Goal: Task Accomplishment & Management: Manage account settings

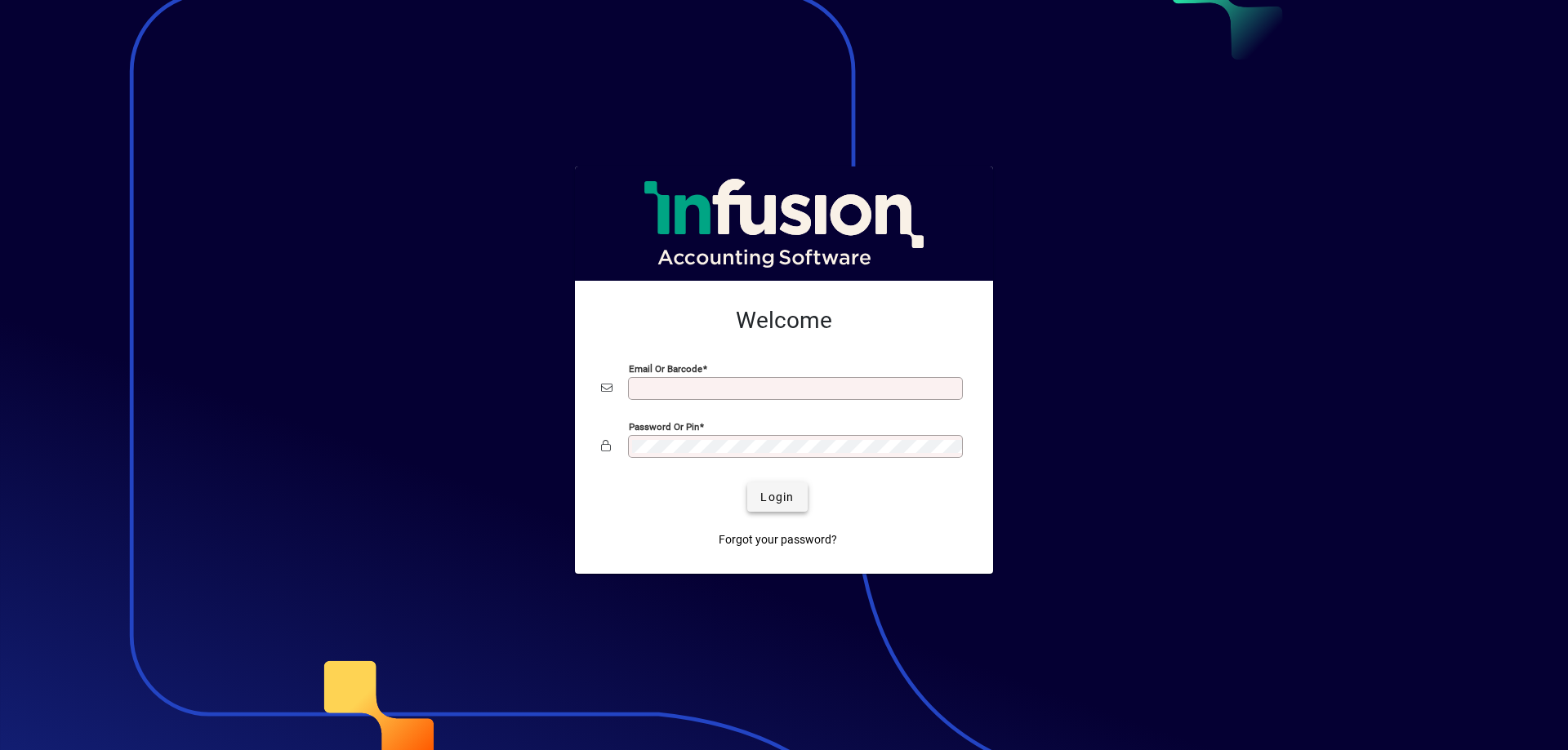
type input "**********"
click at [780, 499] on span "Login" at bounding box center [777, 497] width 34 height 17
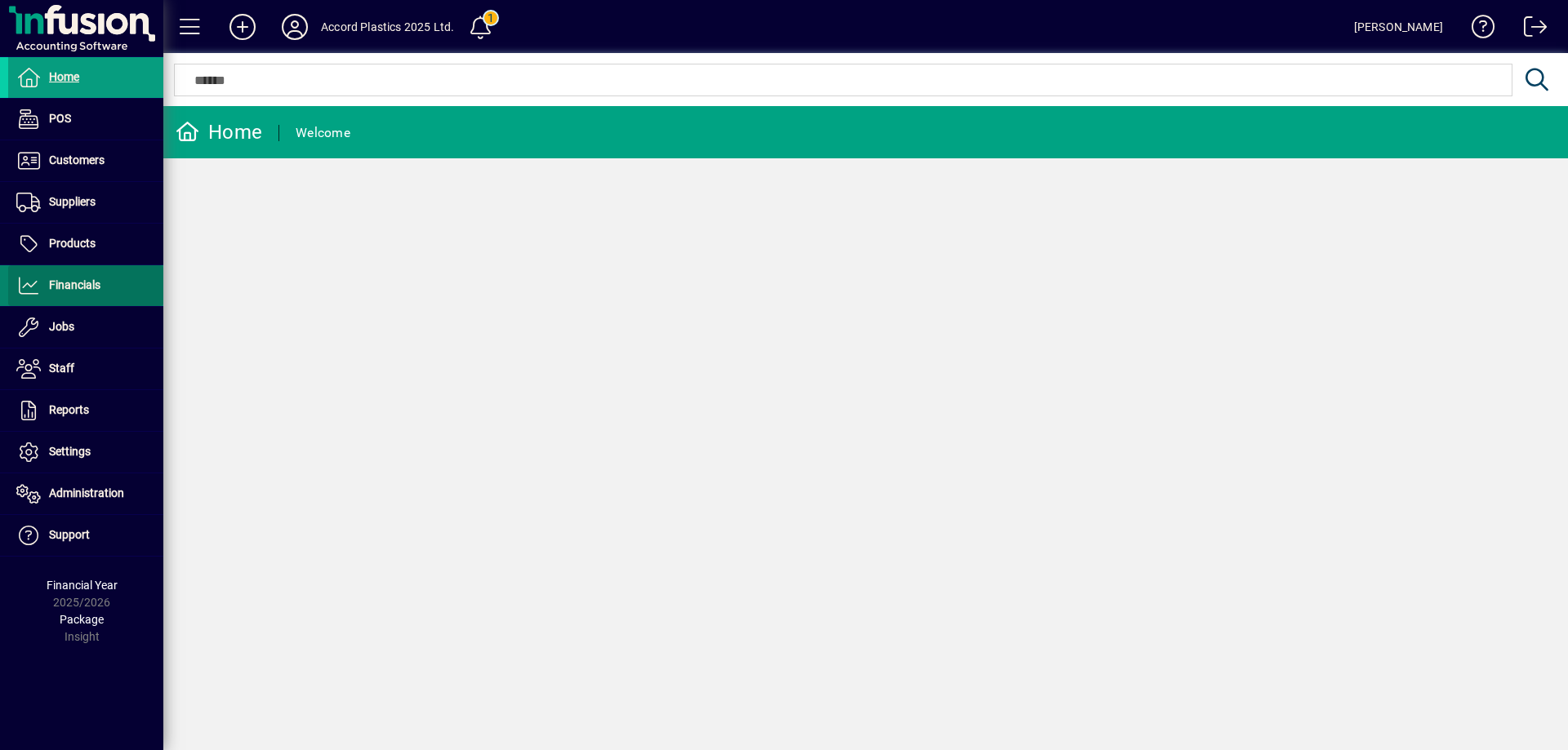
click at [72, 292] on span "Financials" at bounding box center [54, 286] width 92 height 20
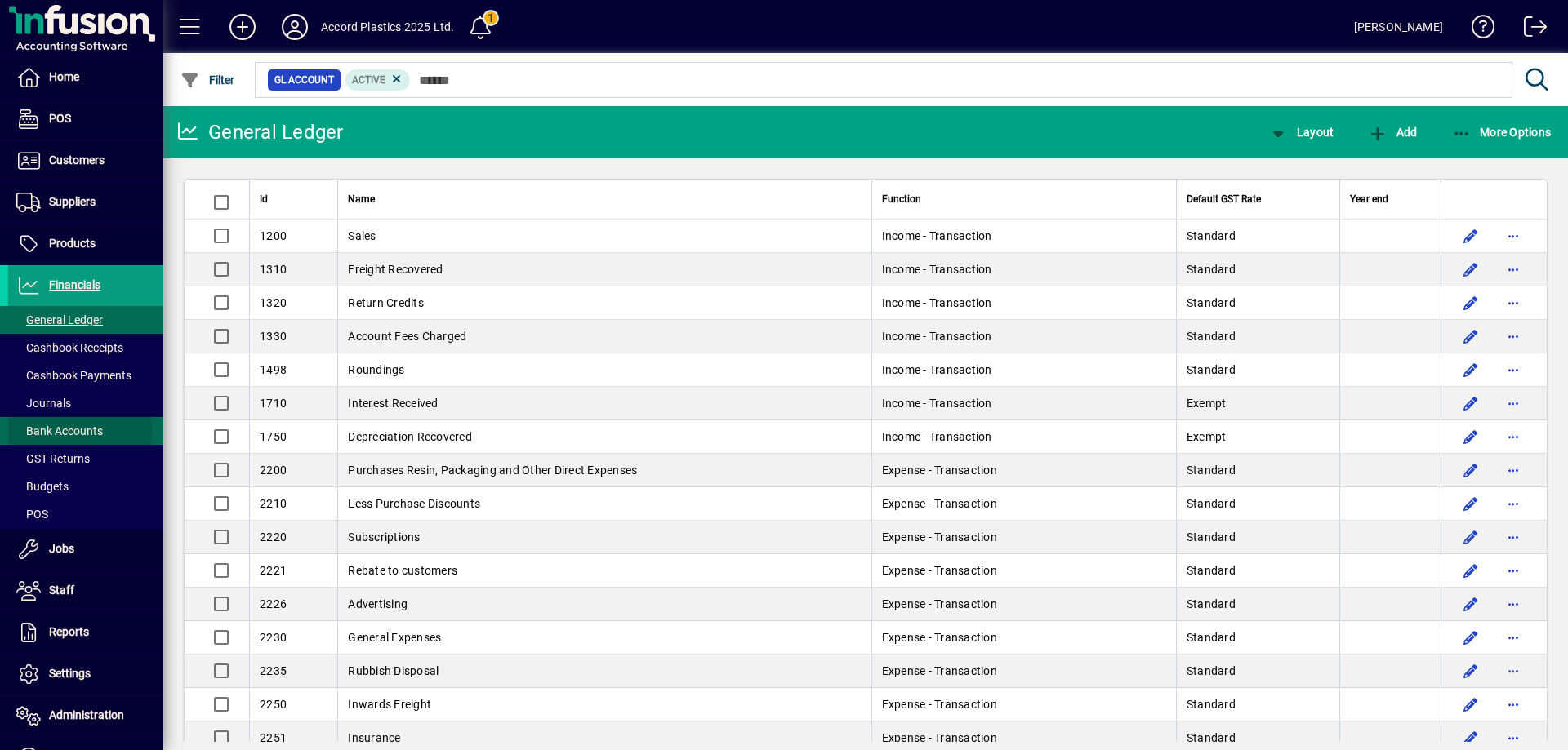
click at [45, 430] on span "Bank Accounts" at bounding box center [59, 430] width 86 height 13
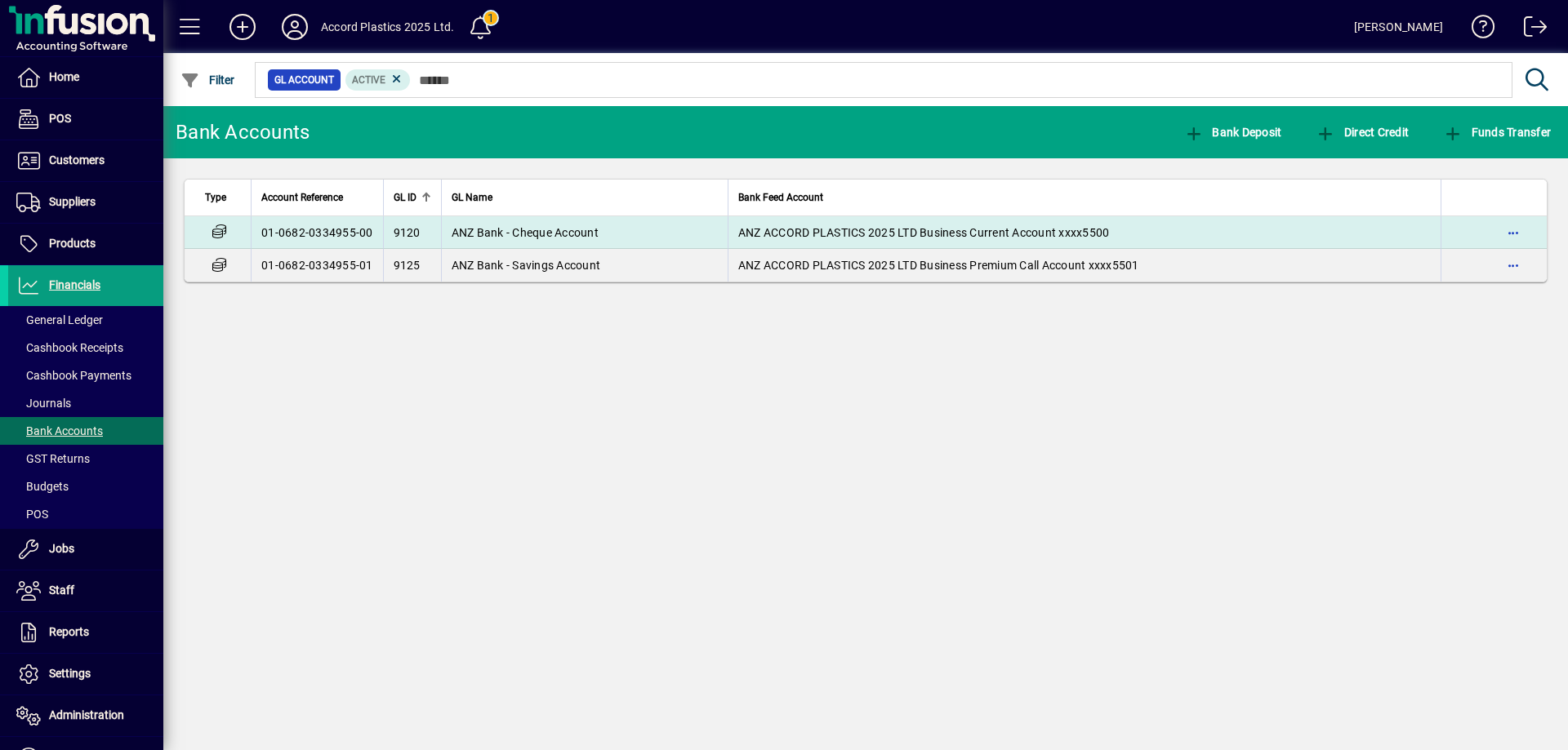
click at [572, 244] on td "ANZ Bank - Cheque Account" at bounding box center [584, 233] width 287 height 33
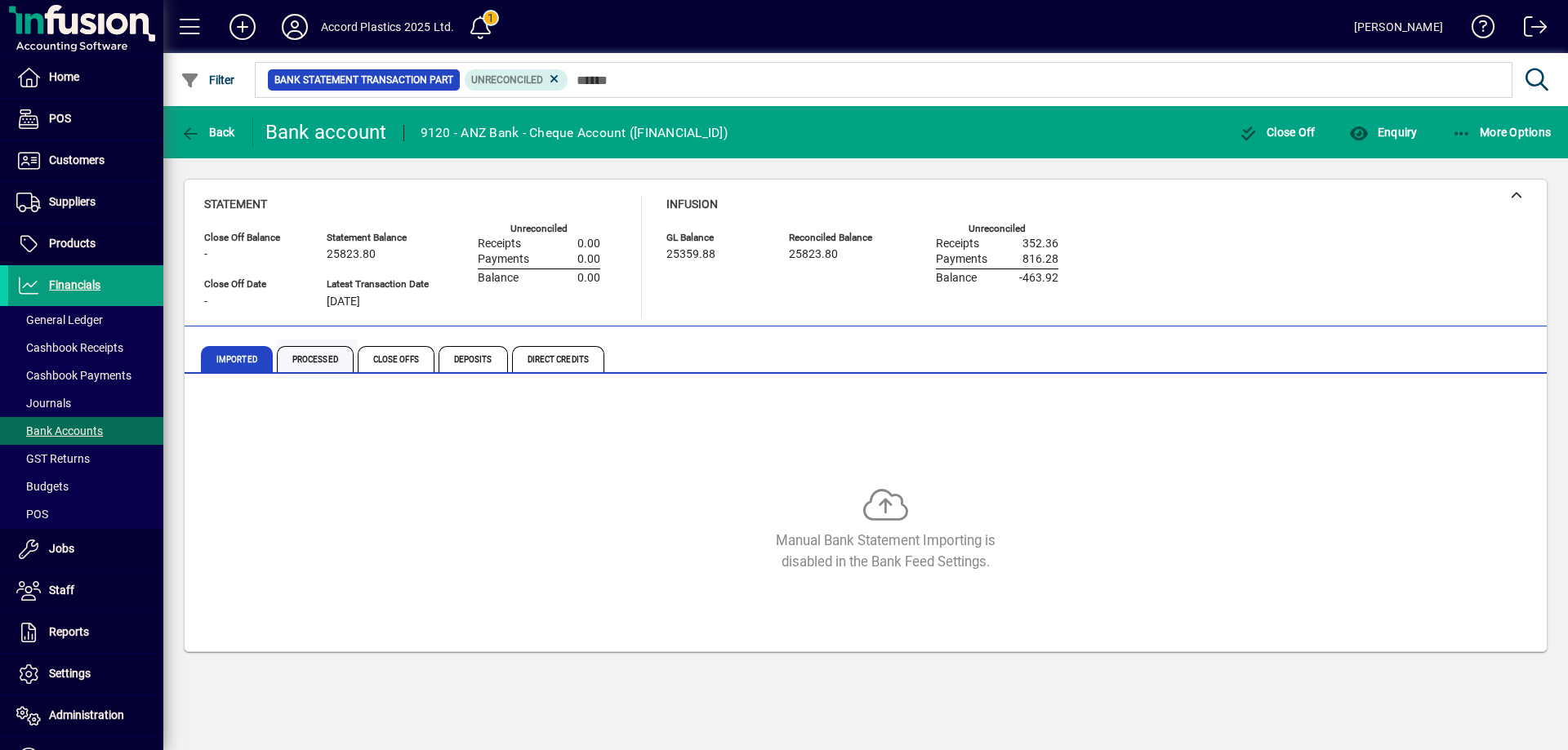
click at [325, 361] on span "Processed" at bounding box center [315, 359] width 76 height 26
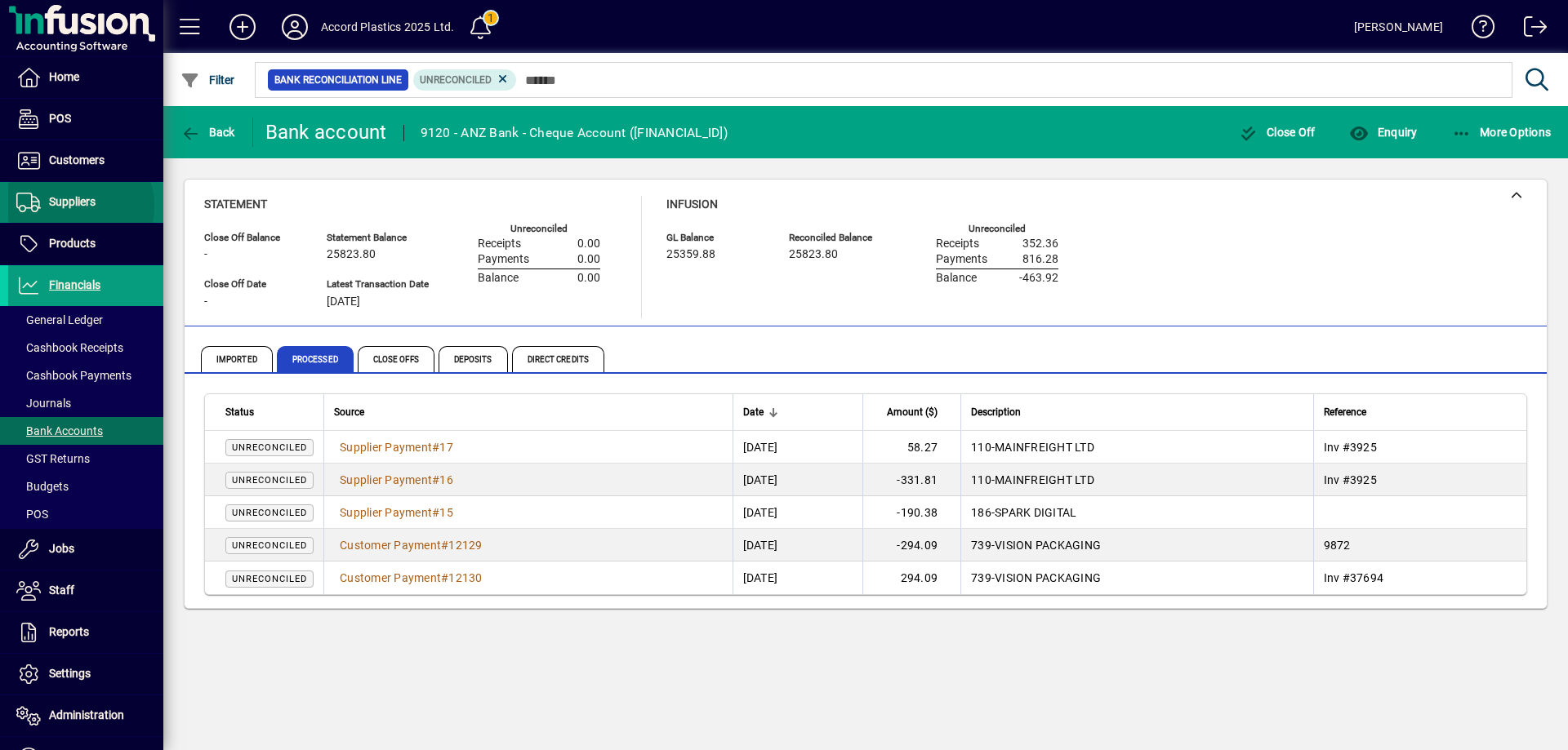
click at [67, 207] on span "Suppliers" at bounding box center [72, 201] width 46 height 13
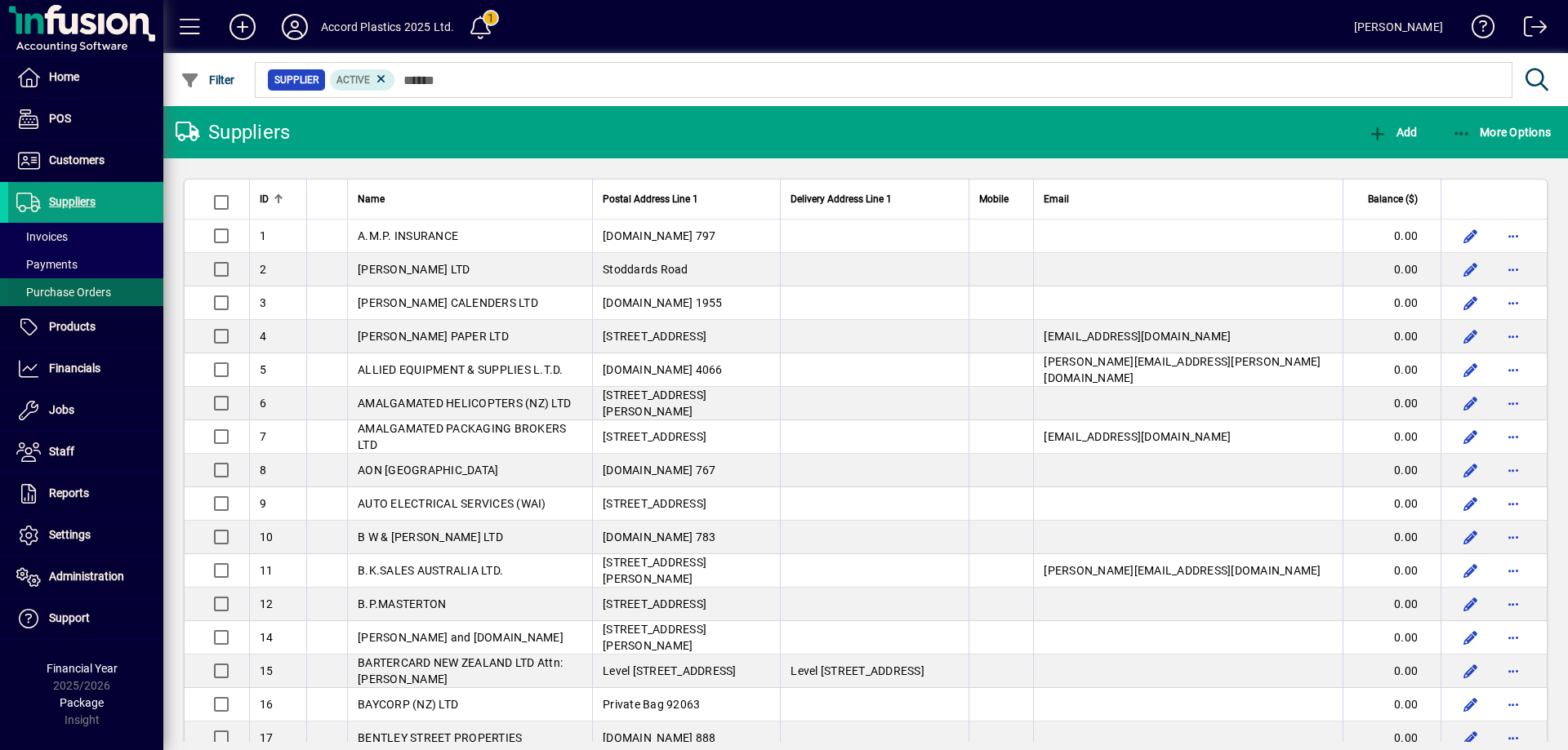
click at [51, 290] on span "Purchase Orders" at bounding box center [63, 292] width 95 height 13
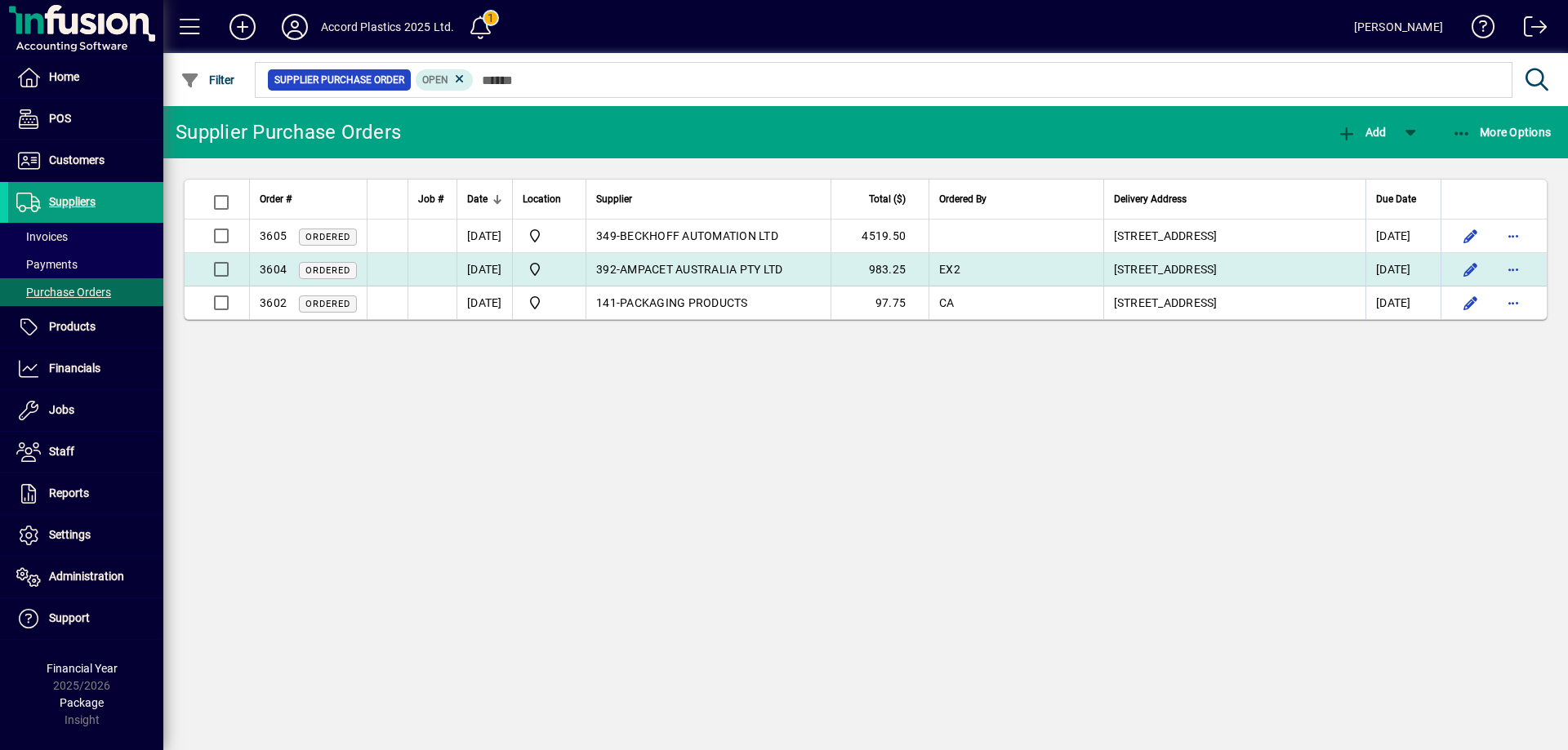
click at [761, 265] on span "AMPACET AUSTRALIA PTY LTD" at bounding box center [701, 269] width 162 height 13
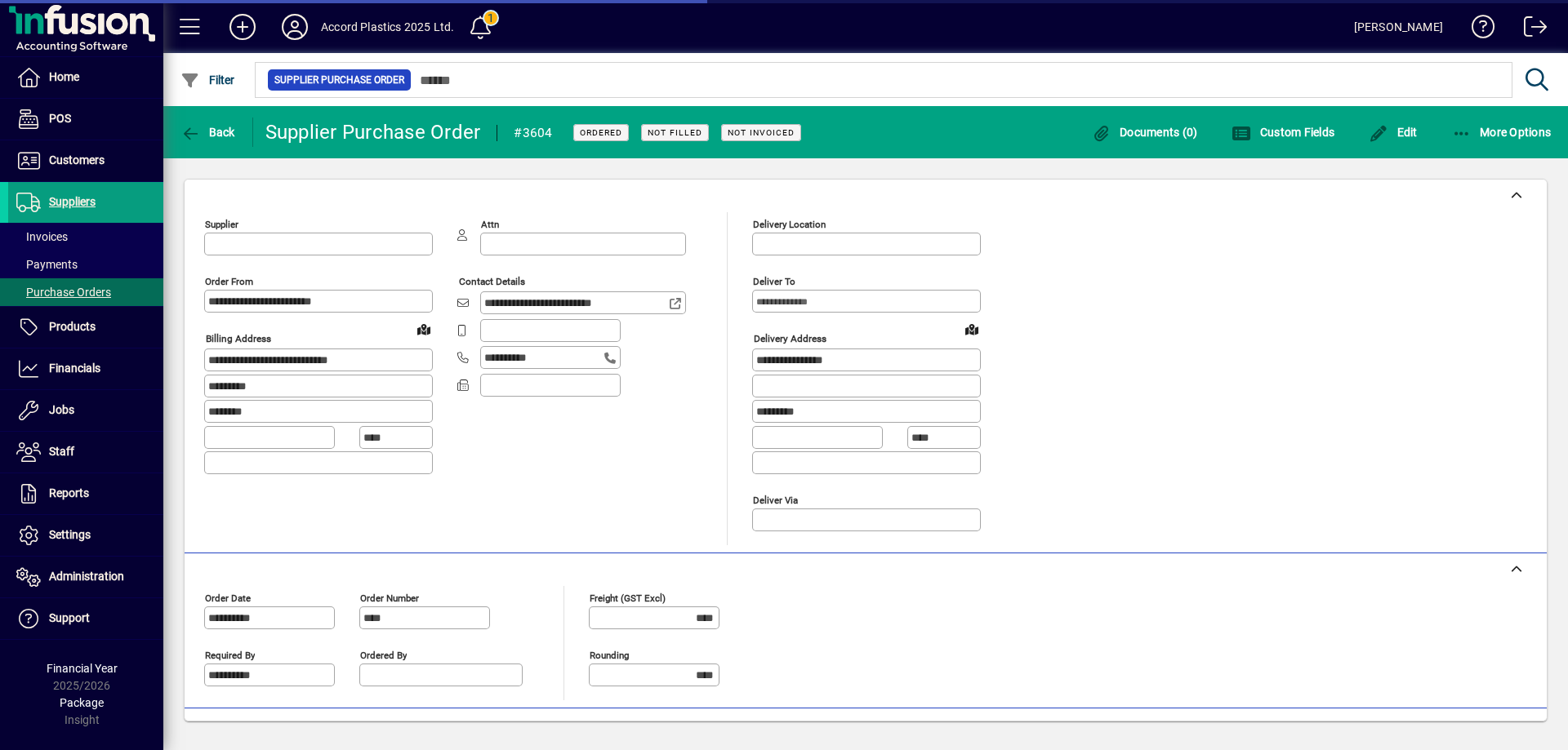
type input "**********"
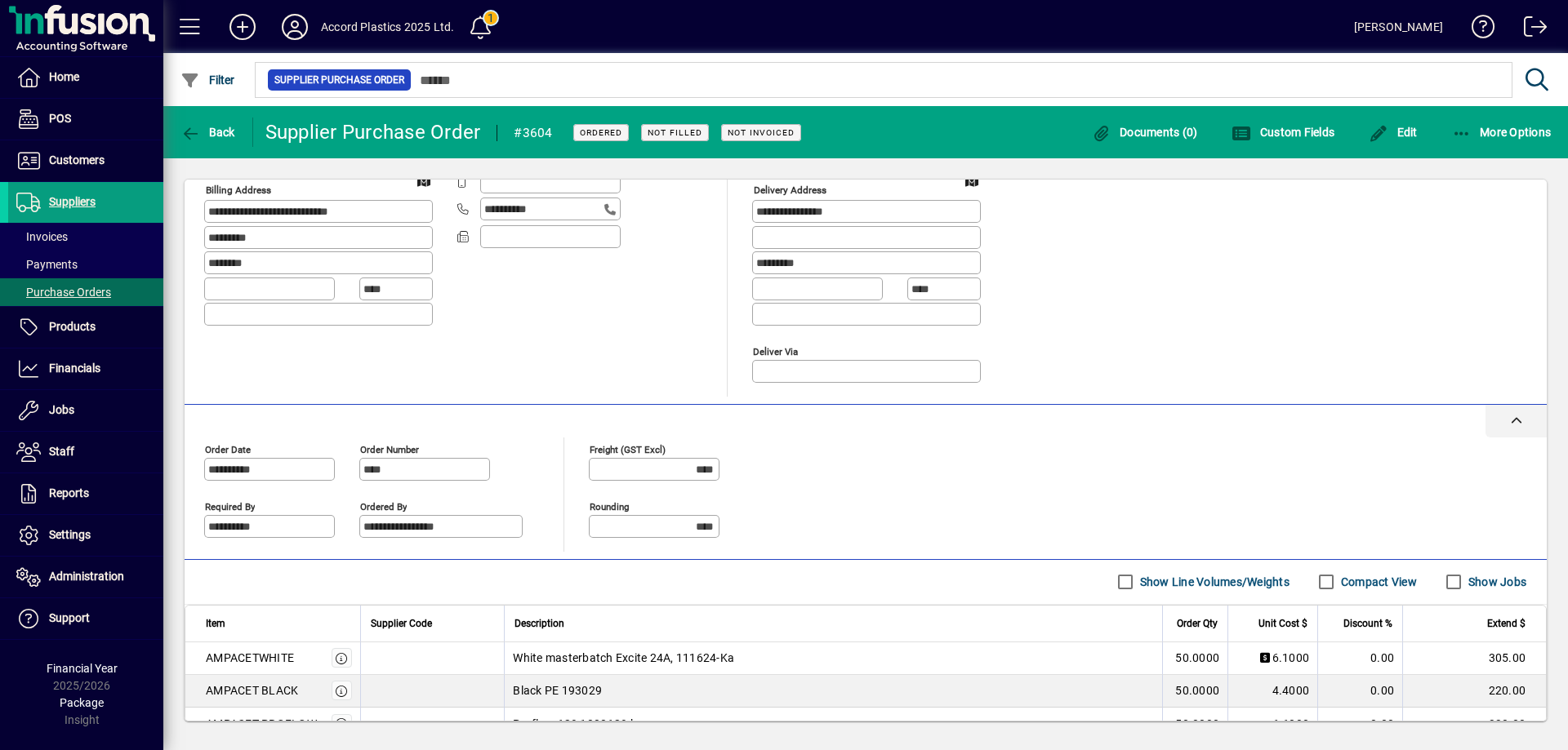
scroll to position [261, 0]
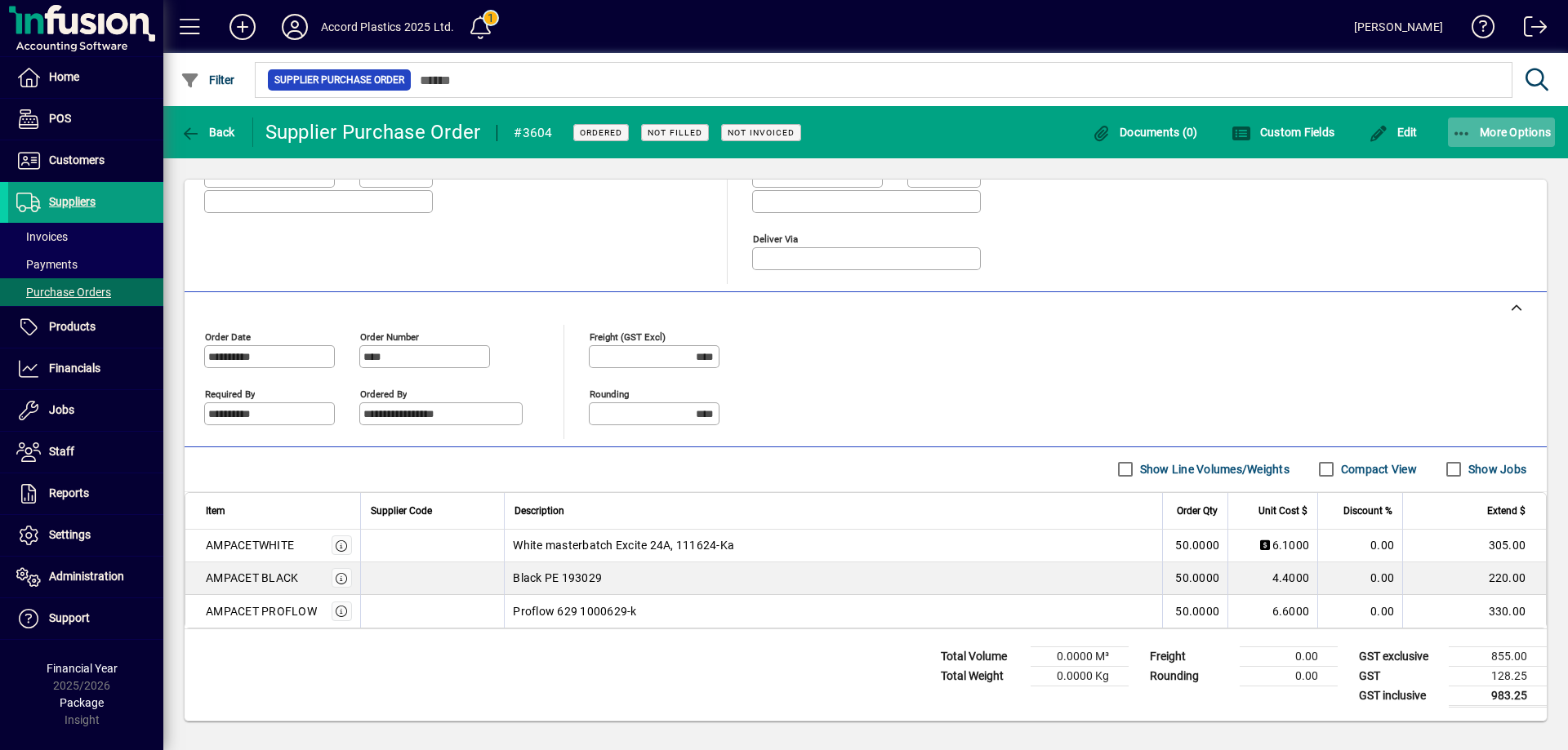
click at [1475, 132] on span "More Options" at bounding box center [1501, 132] width 99 height 13
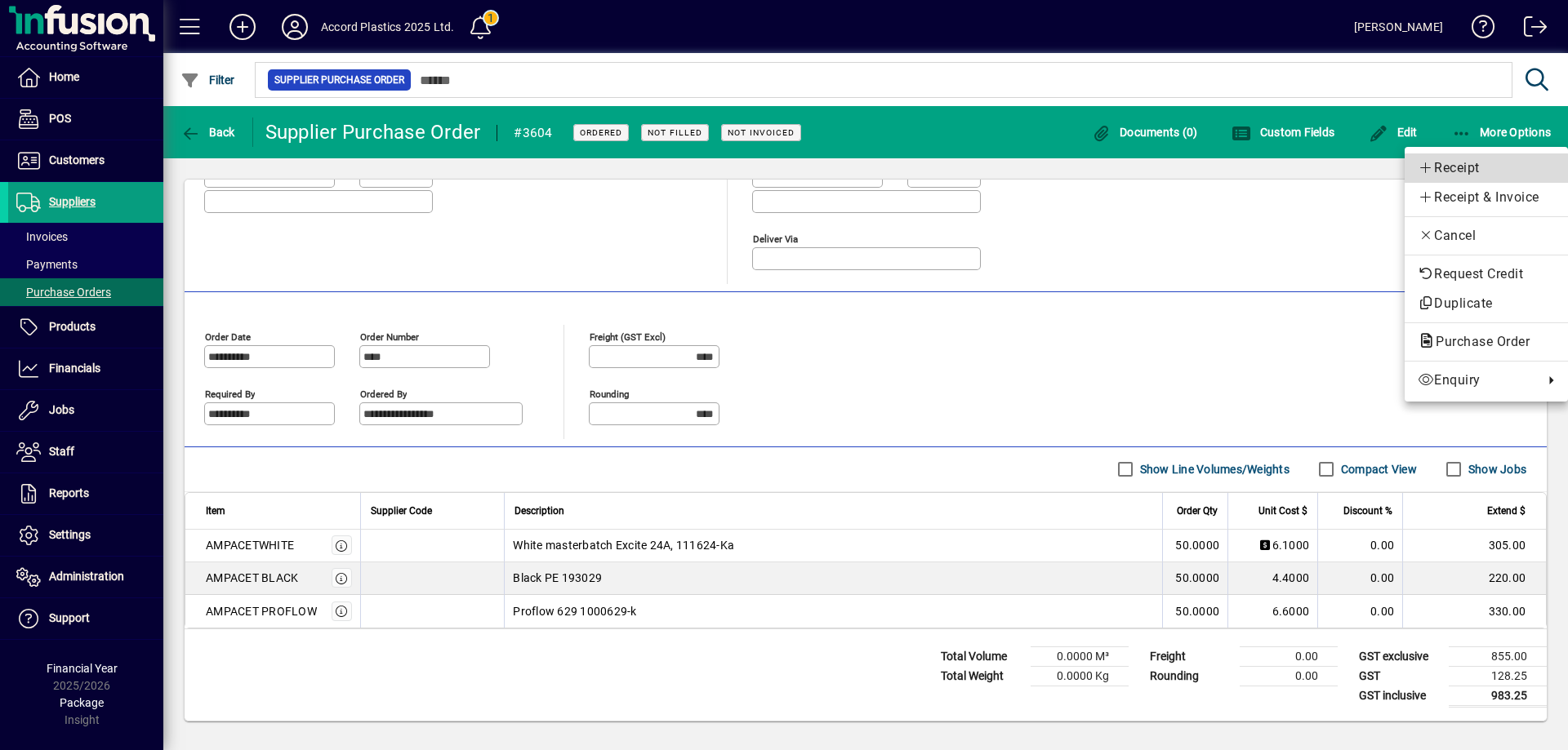
click at [1446, 173] on span "Receipt" at bounding box center [1485, 168] width 137 height 20
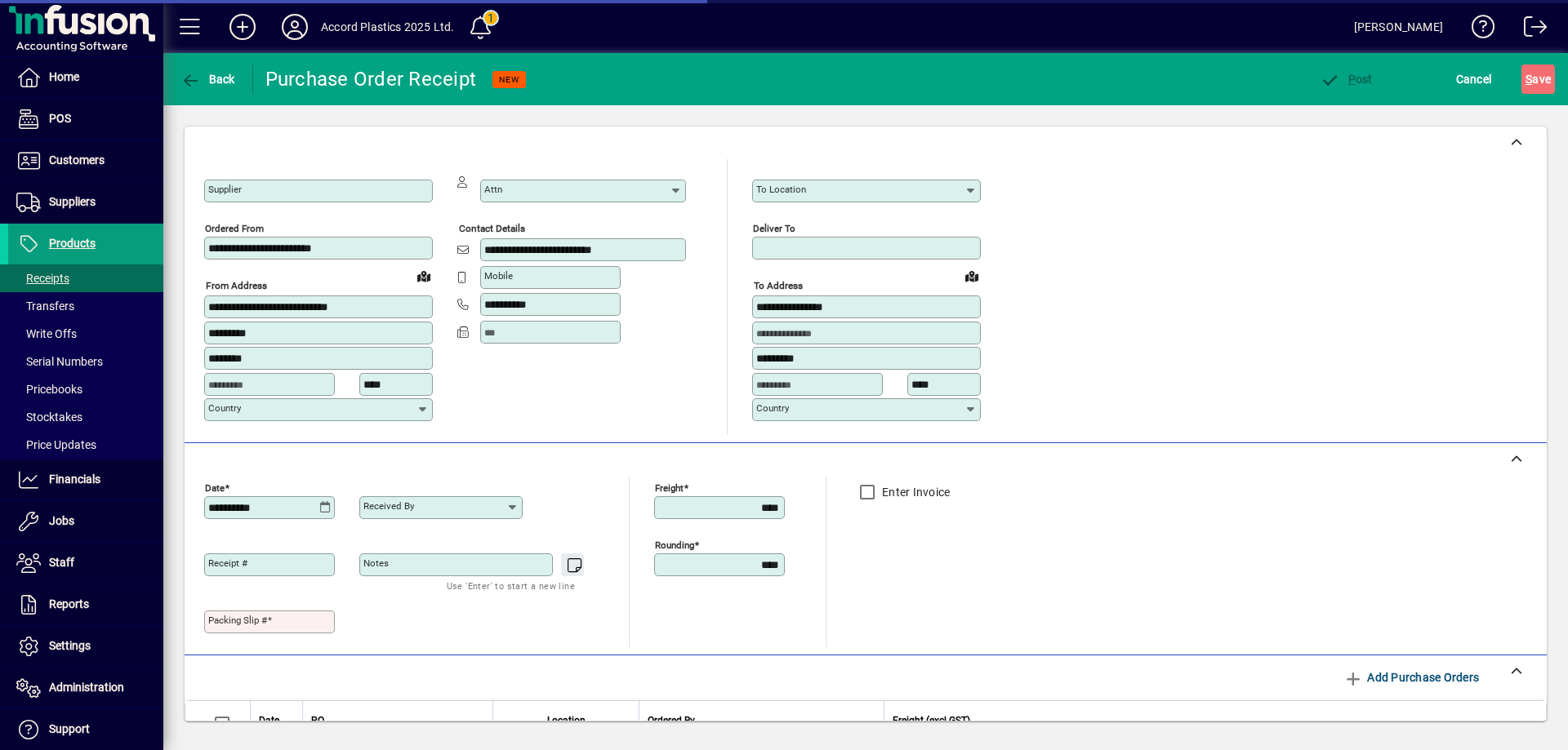
type input "**********"
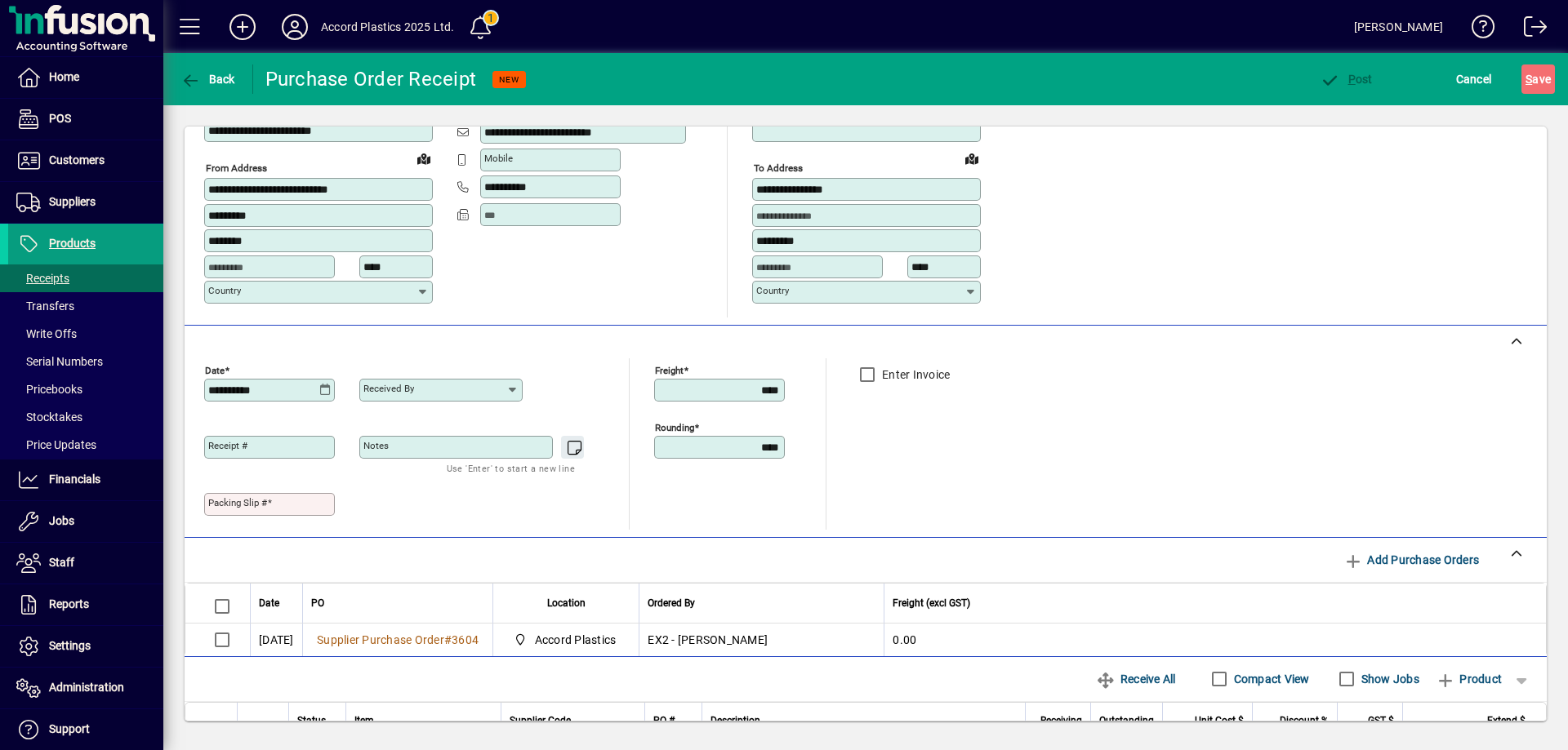
scroll to position [1, 0]
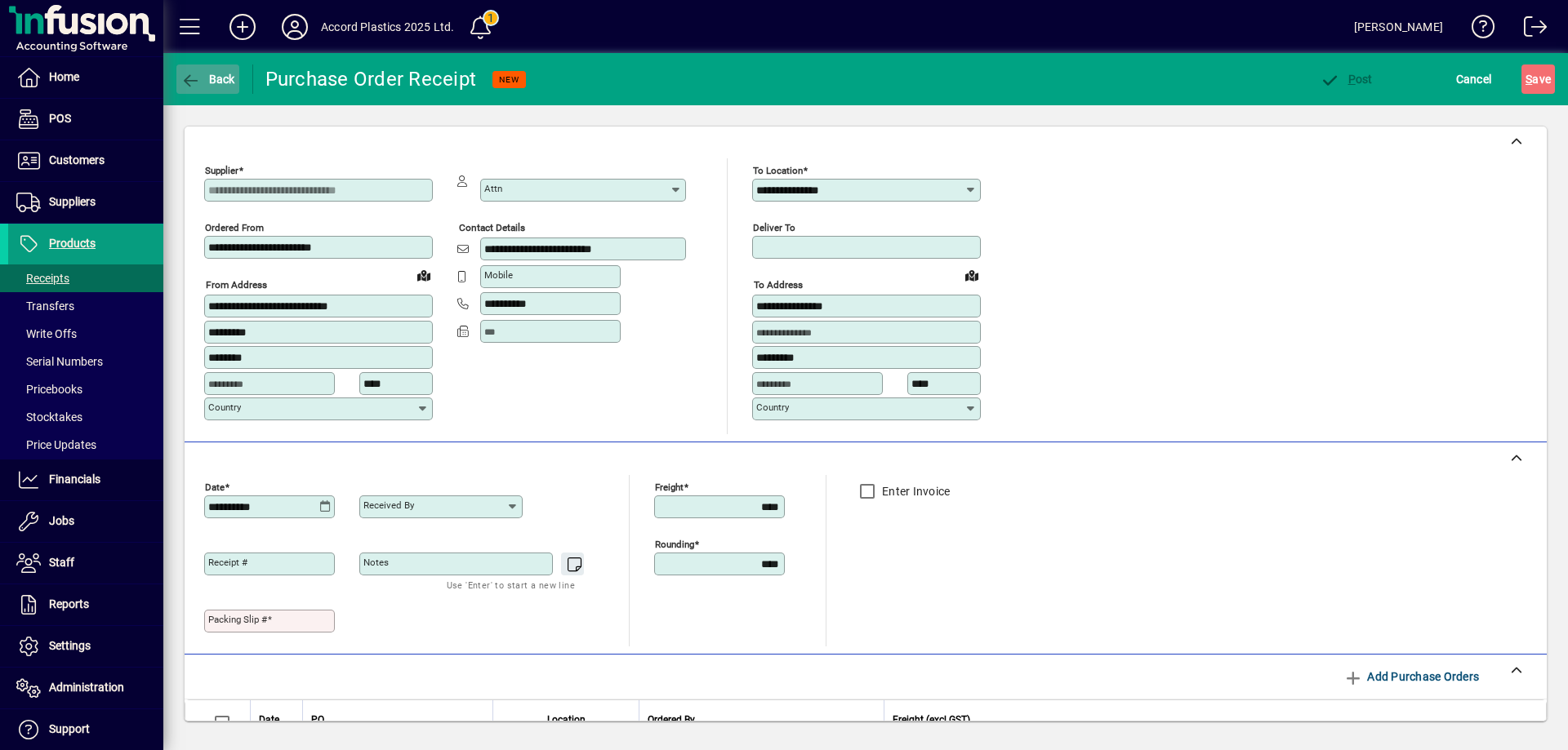
click at [198, 76] on icon "button" at bounding box center [190, 81] width 20 height 16
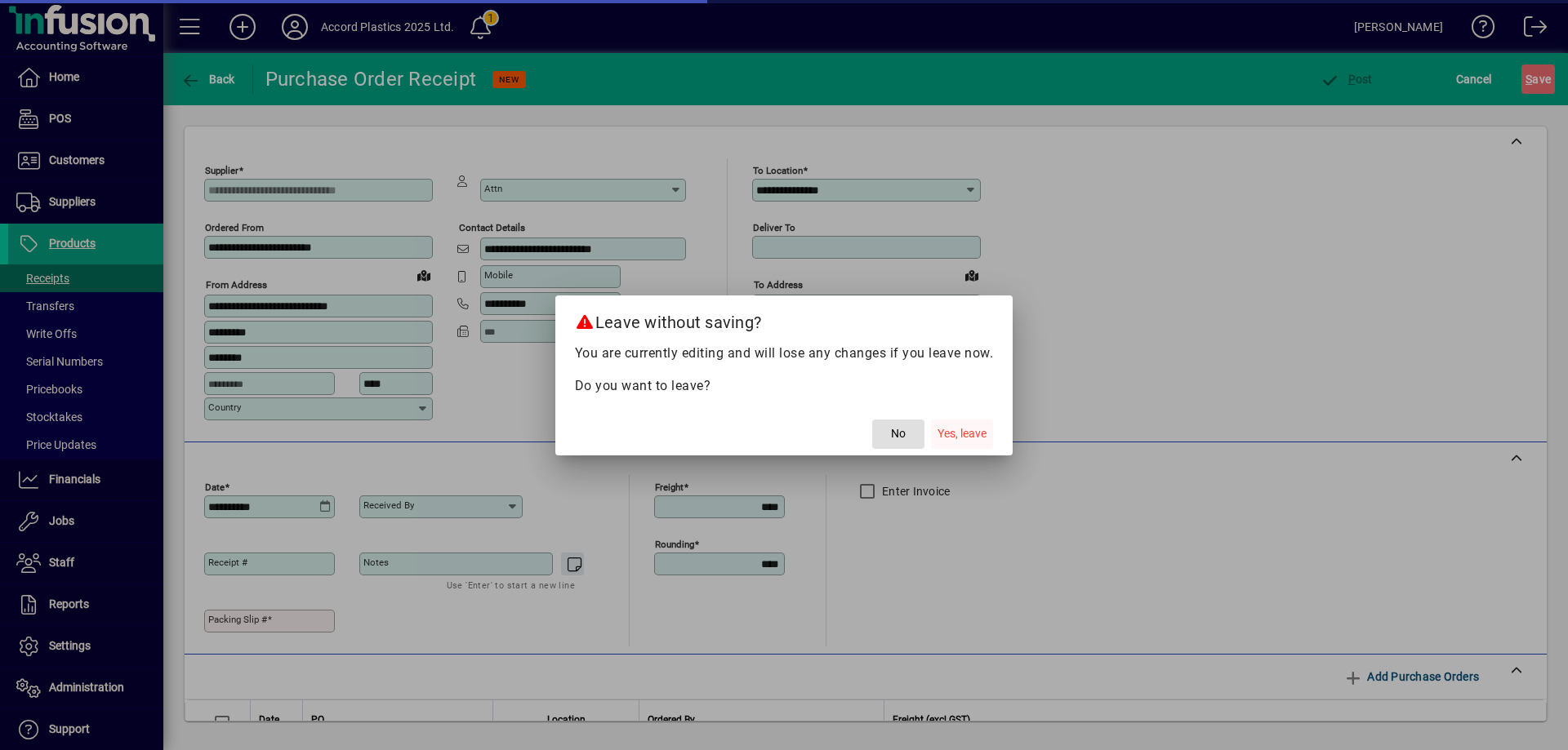
click at [961, 431] on span "Yes, leave" at bounding box center [962, 433] width 49 height 17
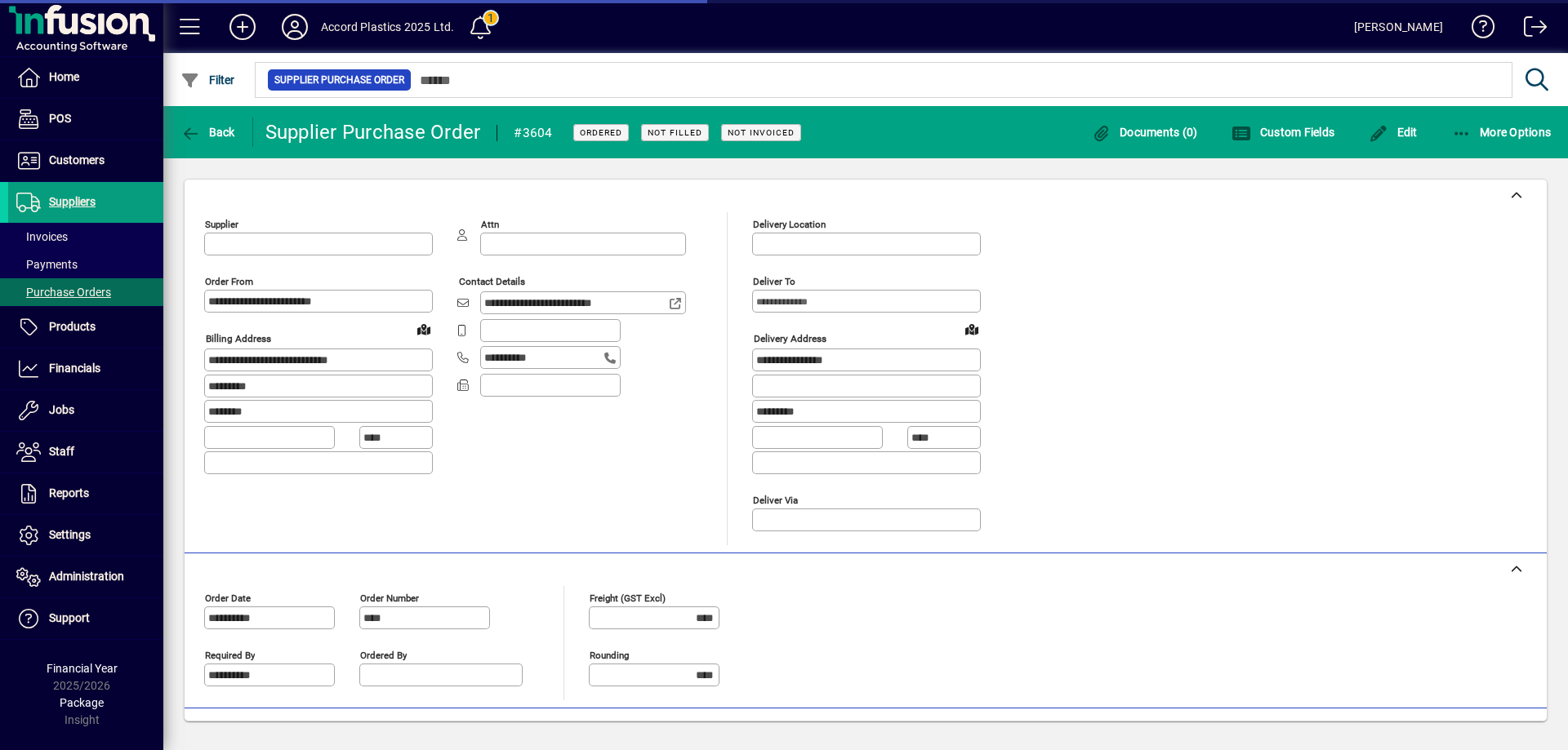
type input "**********"
click at [1477, 136] on span "More Options" at bounding box center [1501, 132] width 99 height 13
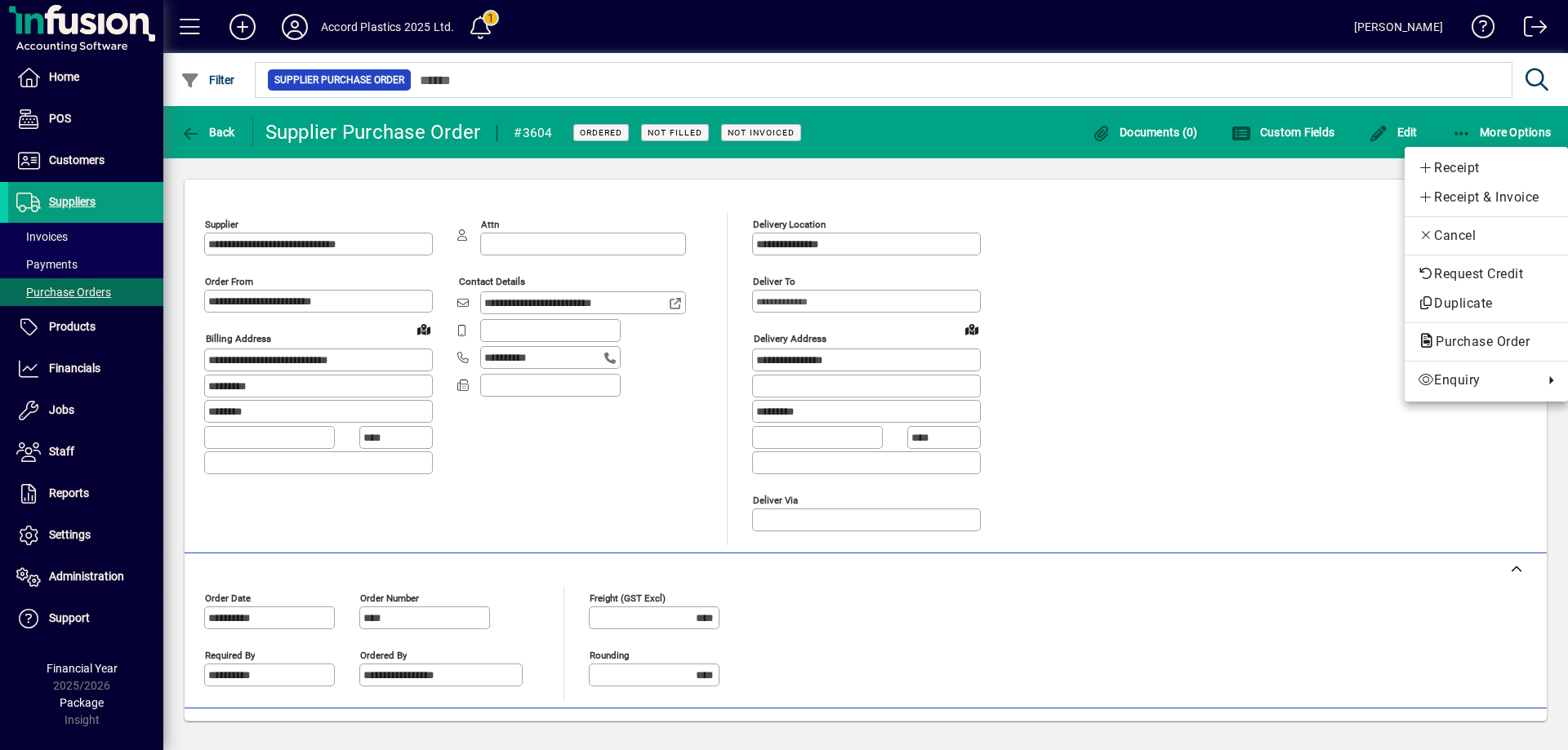
click at [1142, 307] on div at bounding box center [784, 375] width 1568 height 750
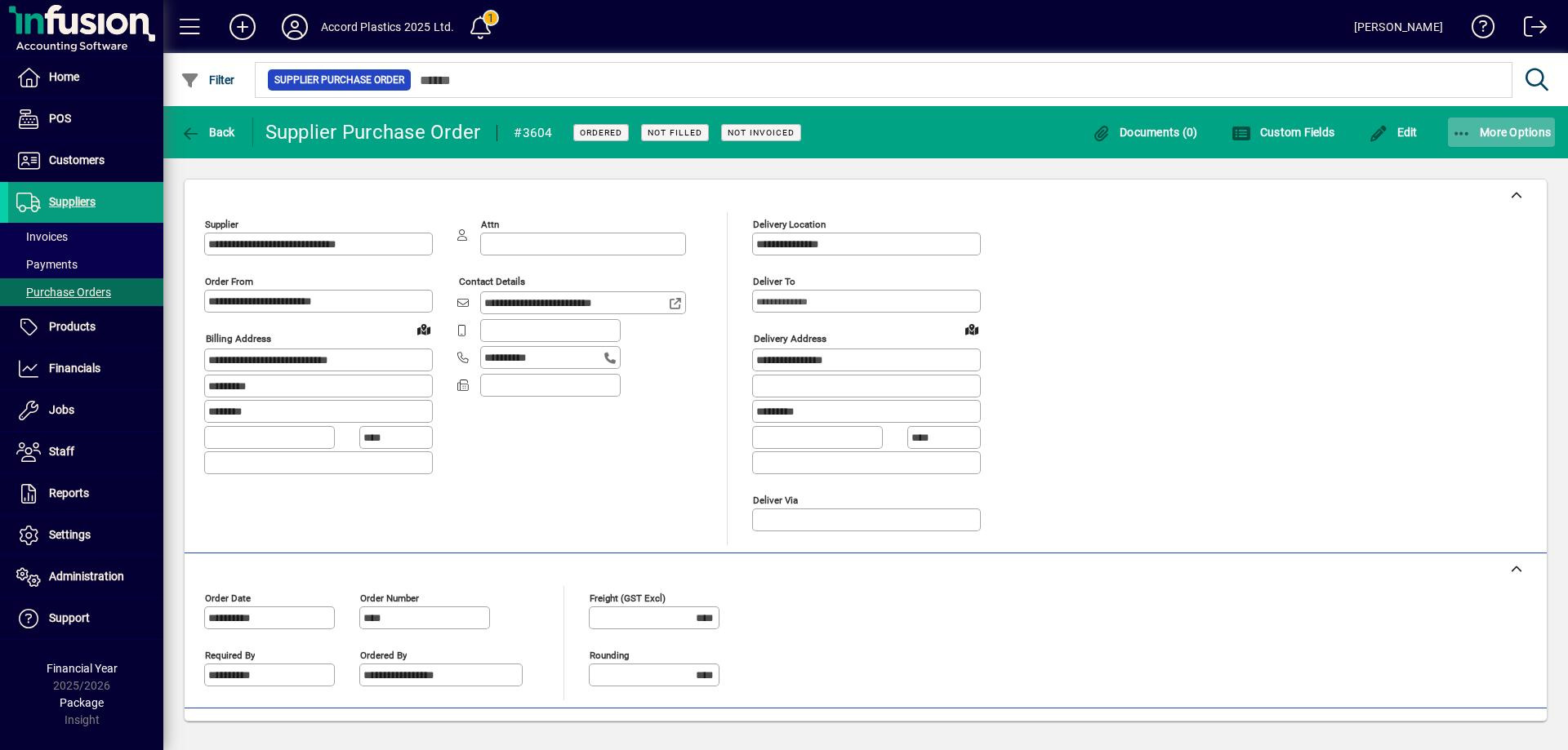
click at [1493, 114] on span "button" at bounding box center [1501, 132] width 107 height 39
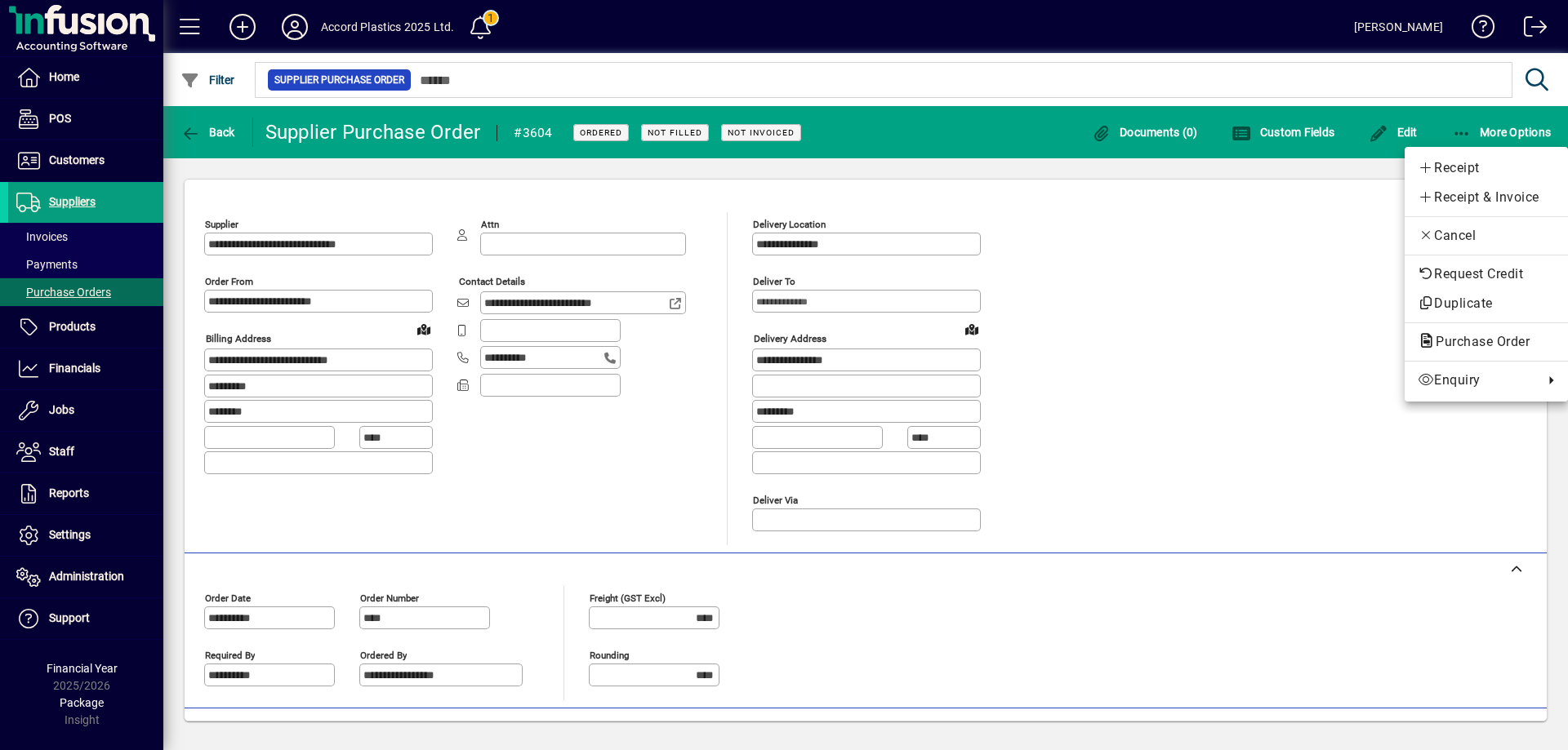
click at [1261, 232] on div at bounding box center [784, 375] width 1568 height 750
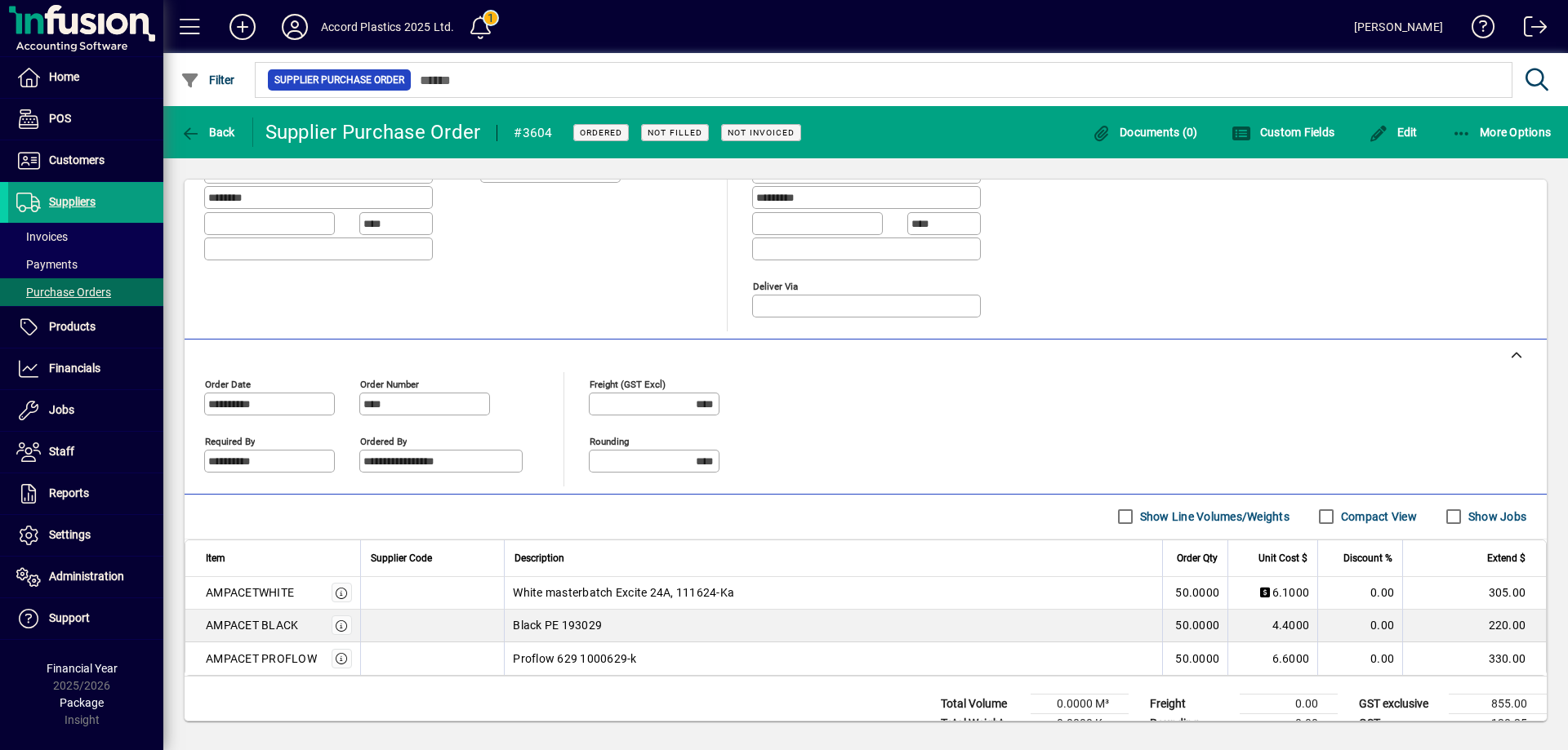
scroll to position [261, 0]
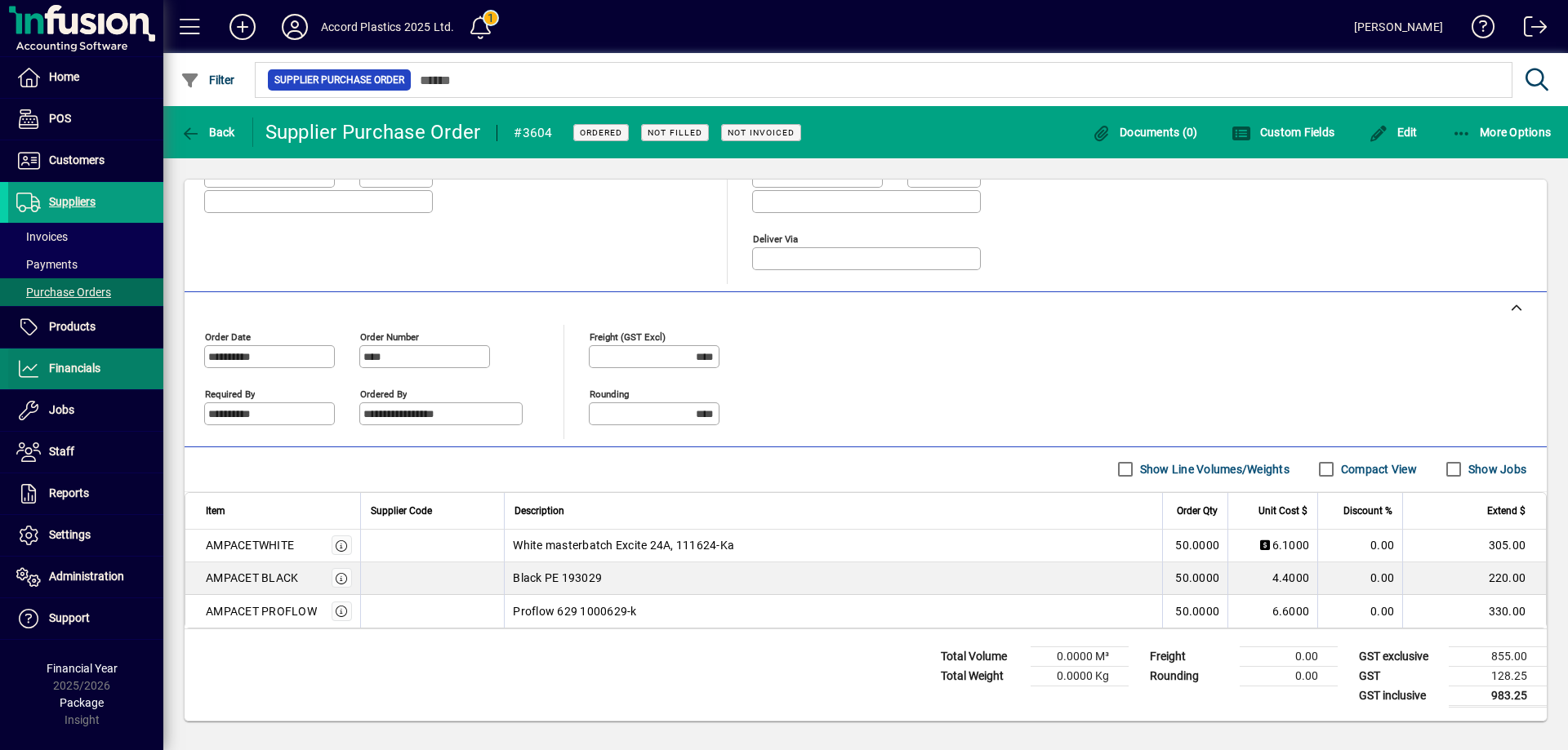
click at [53, 359] on span at bounding box center [85, 369] width 155 height 39
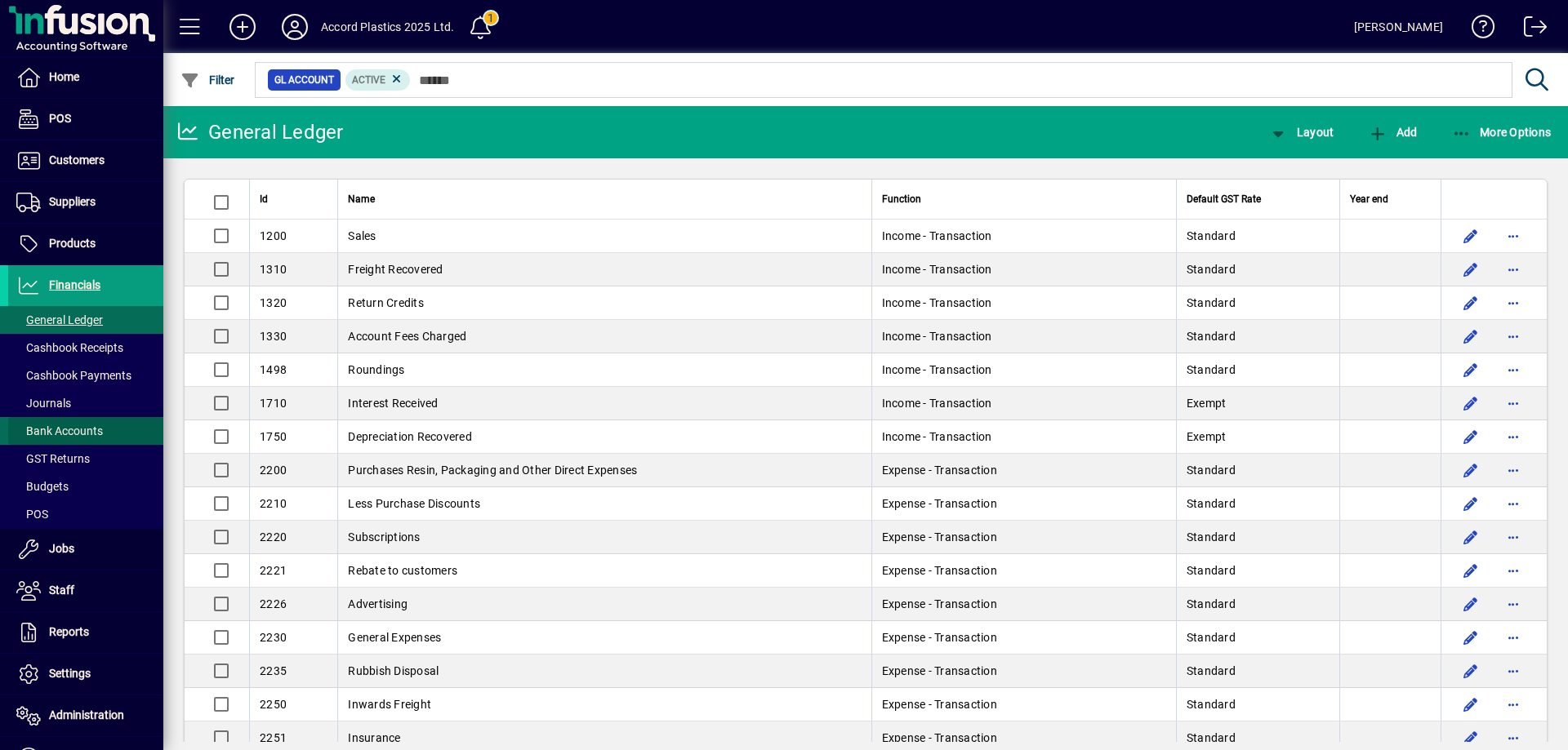
click at [93, 430] on span "Bank Accounts" at bounding box center [59, 430] width 86 height 13
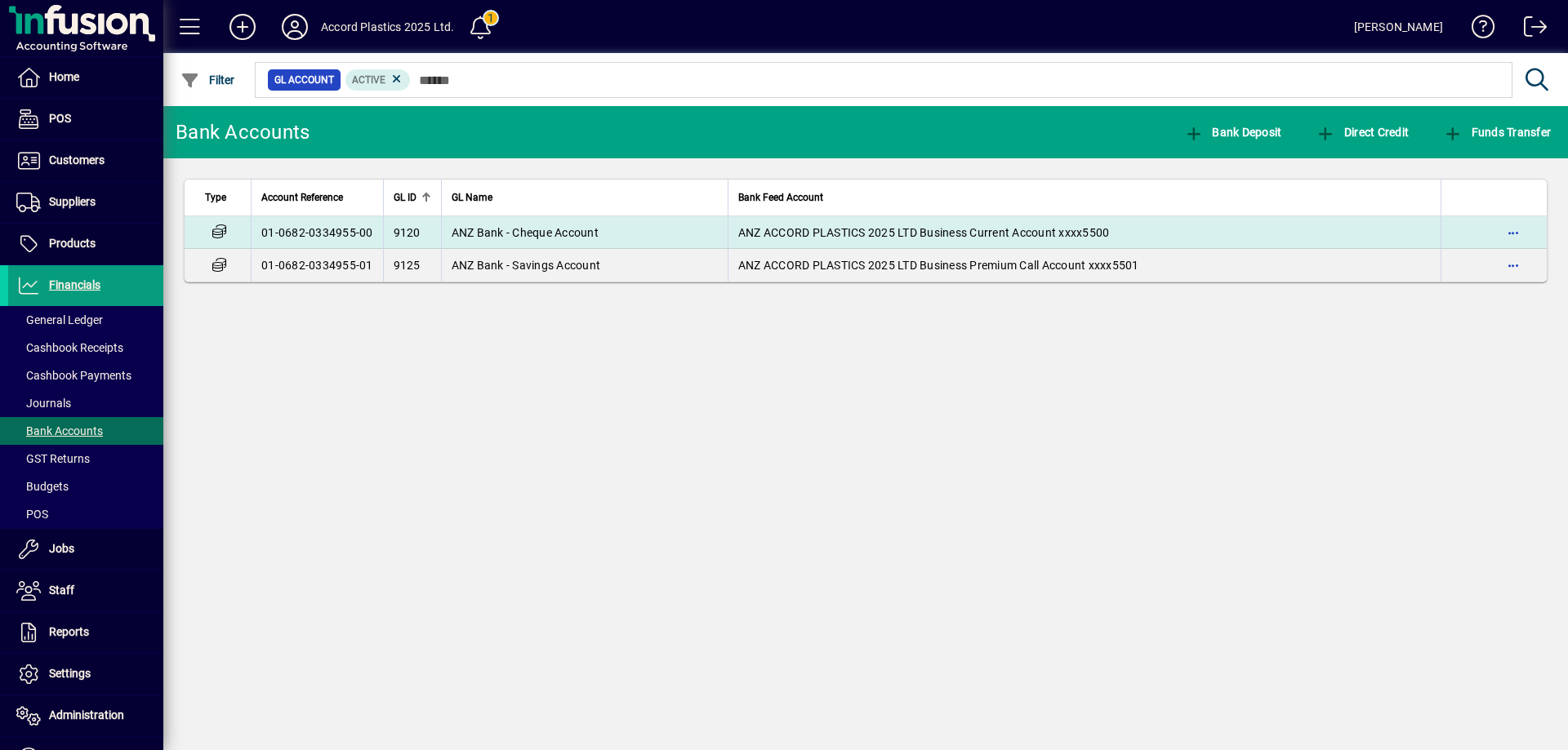
click at [539, 233] on span "ANZ Bank - Cheque Account" at bounding box center [526, 233] width 147 height 13
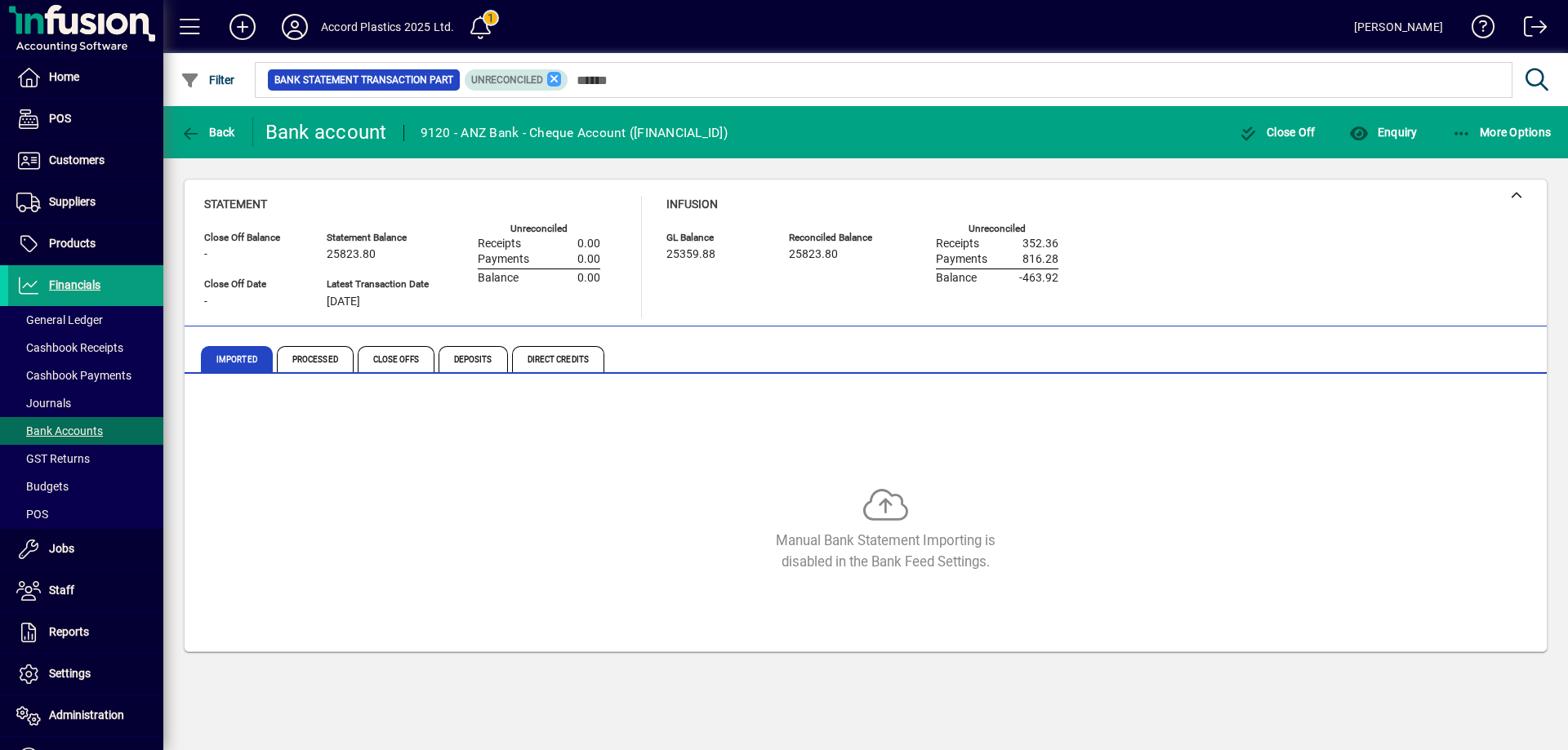
click at [553, 76] on icon at bounding box center [554, 79] width 15 height 15
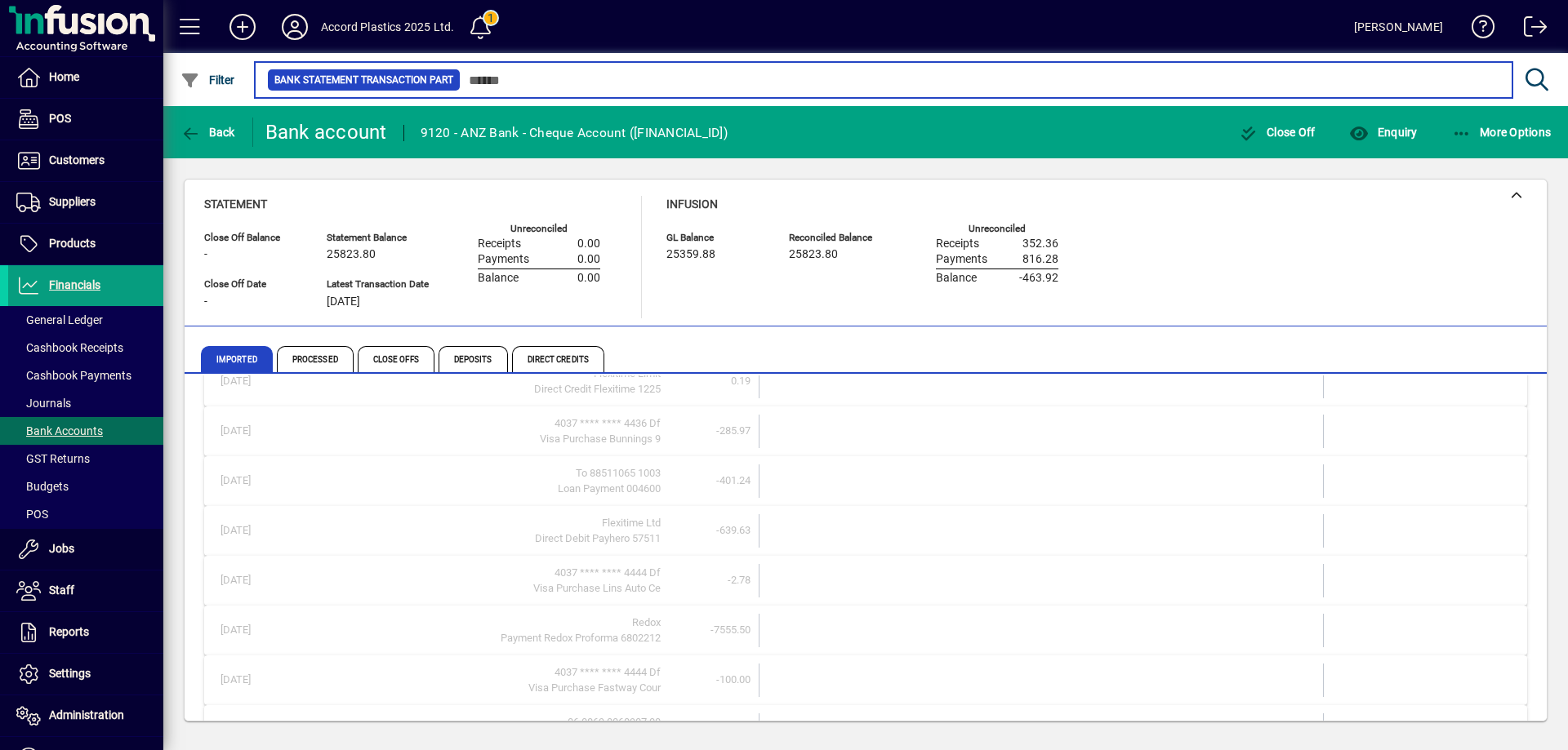
scroll to position [694, 0]
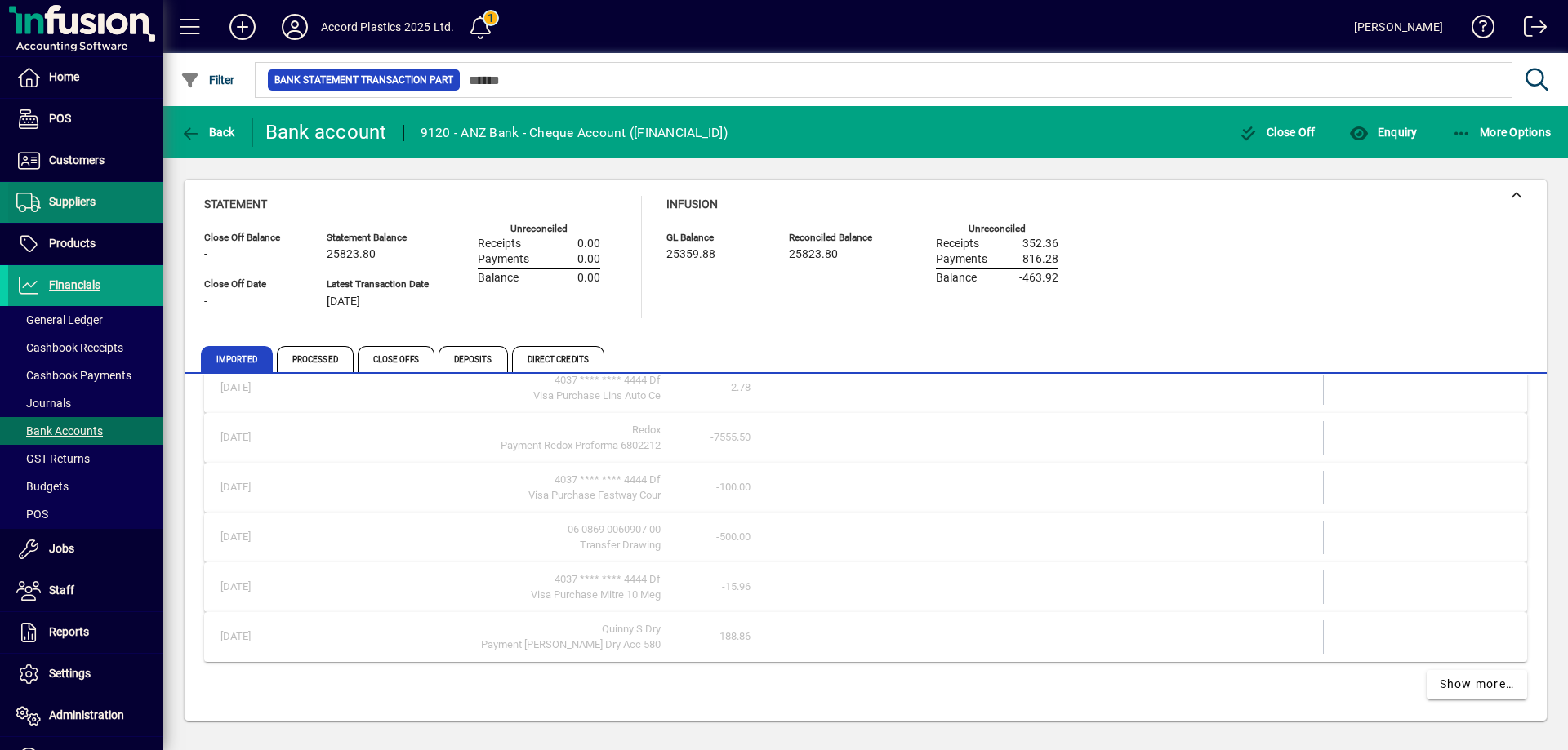
click at [82, 205] on span "Suppliers" at bounding box center [72, 201] width 46 height 13
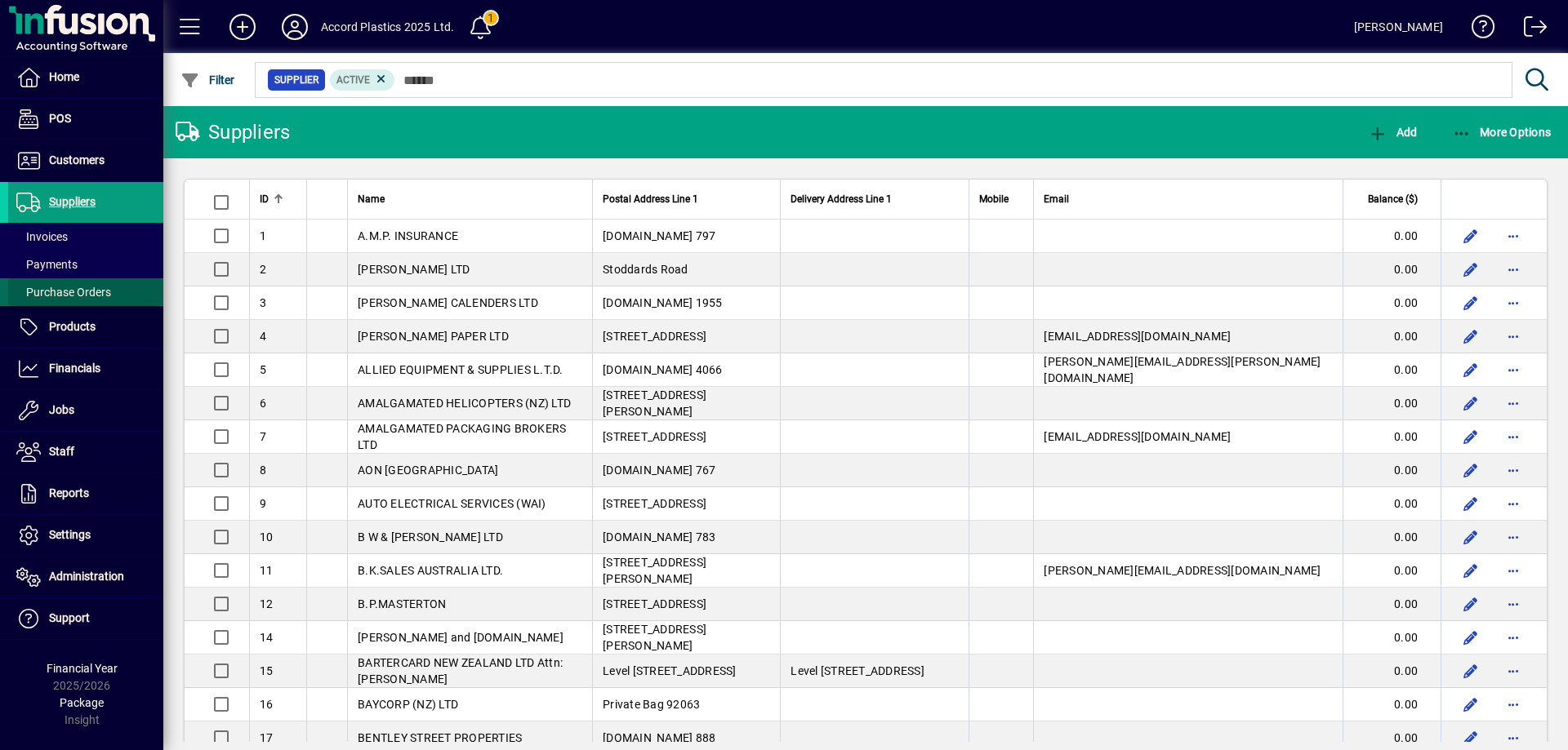
click at [62, 289] on span "Purchase Orders" at bounding box center [63, 292] width 95 height 13
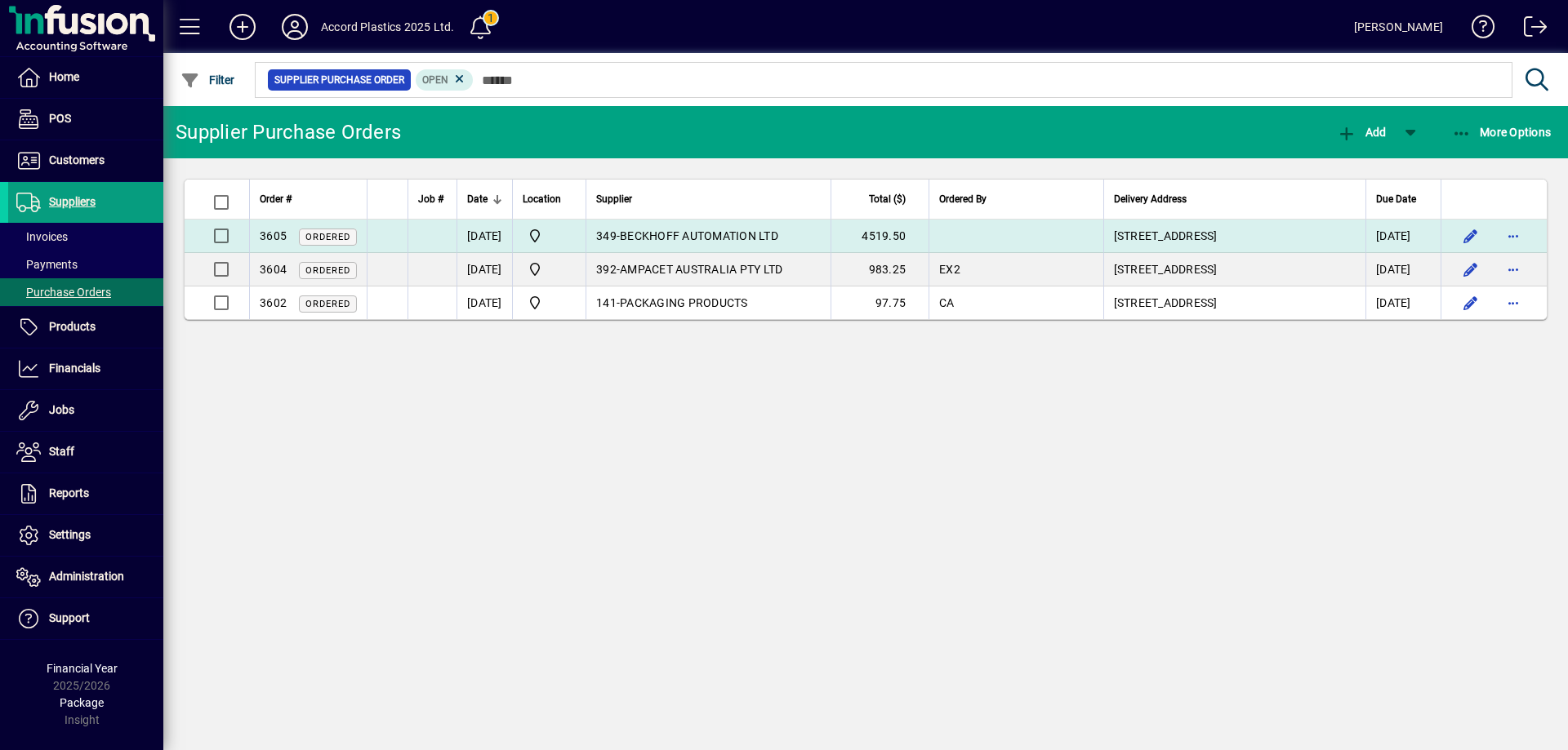
click at [778, 234] on span "BECKHOFF AUTOMATION LTD" at bounding box center [699, 235] width 158 height 13
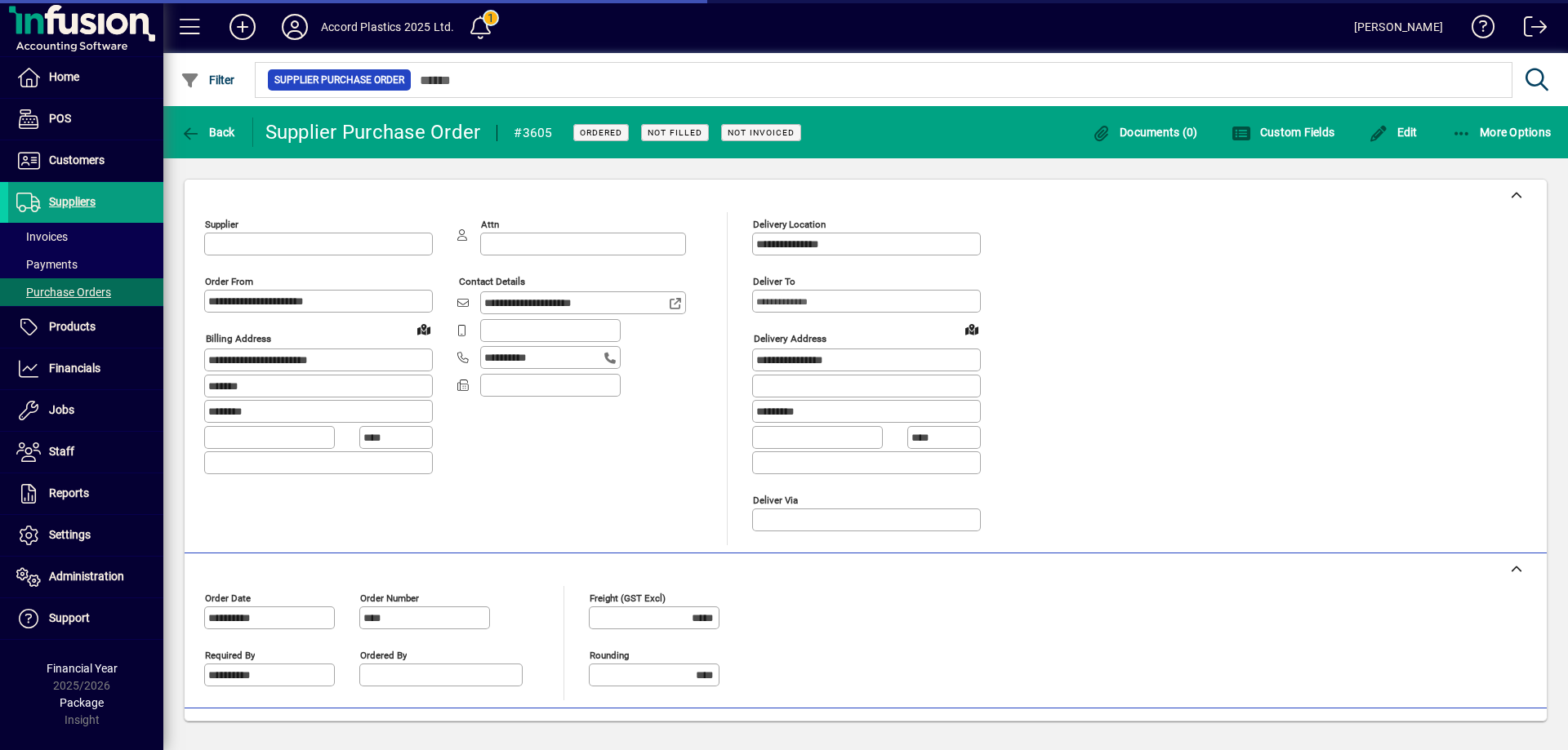
type input "**********"
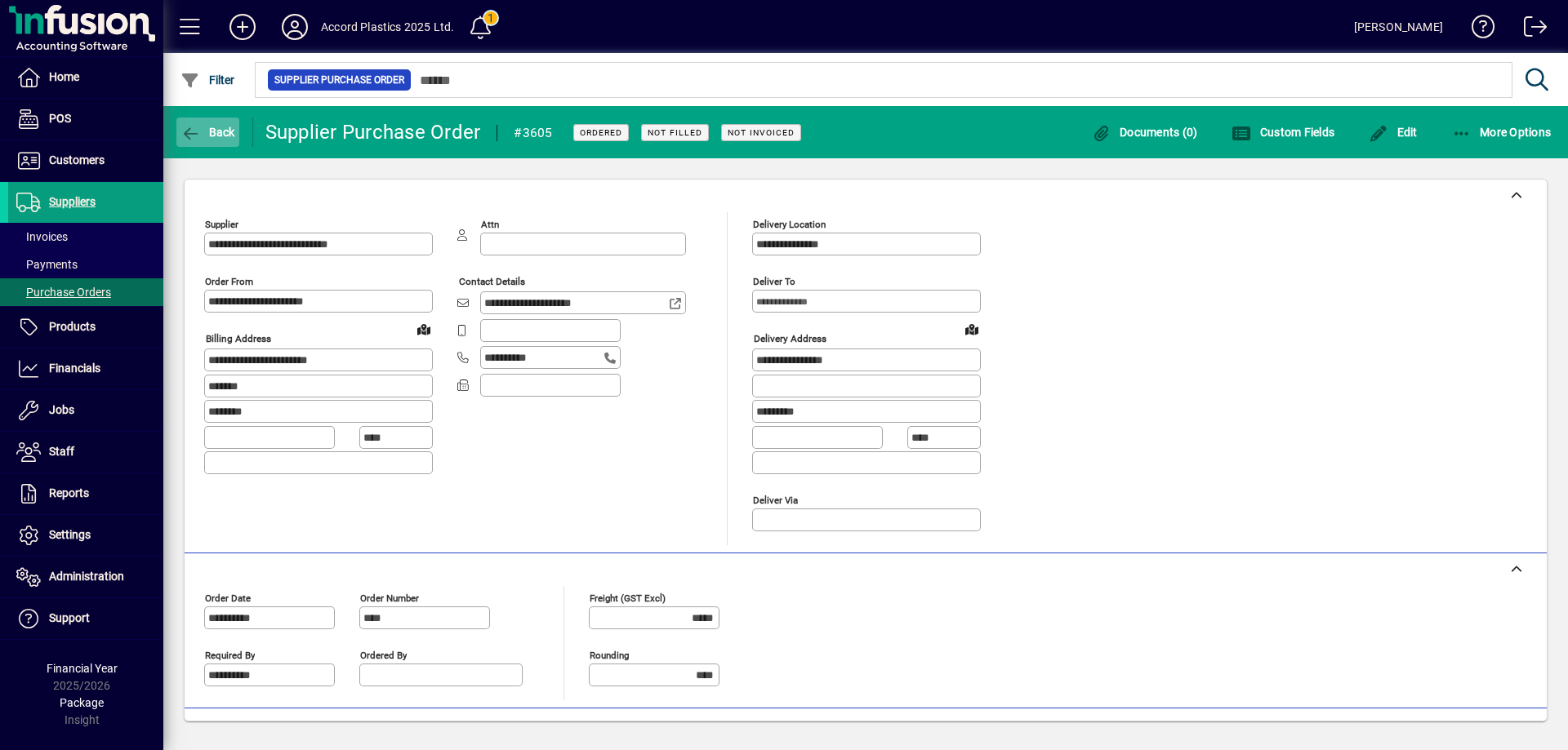
click at [212, 127] on span "Back" at bounding box center [208, 132] width 55 height 13
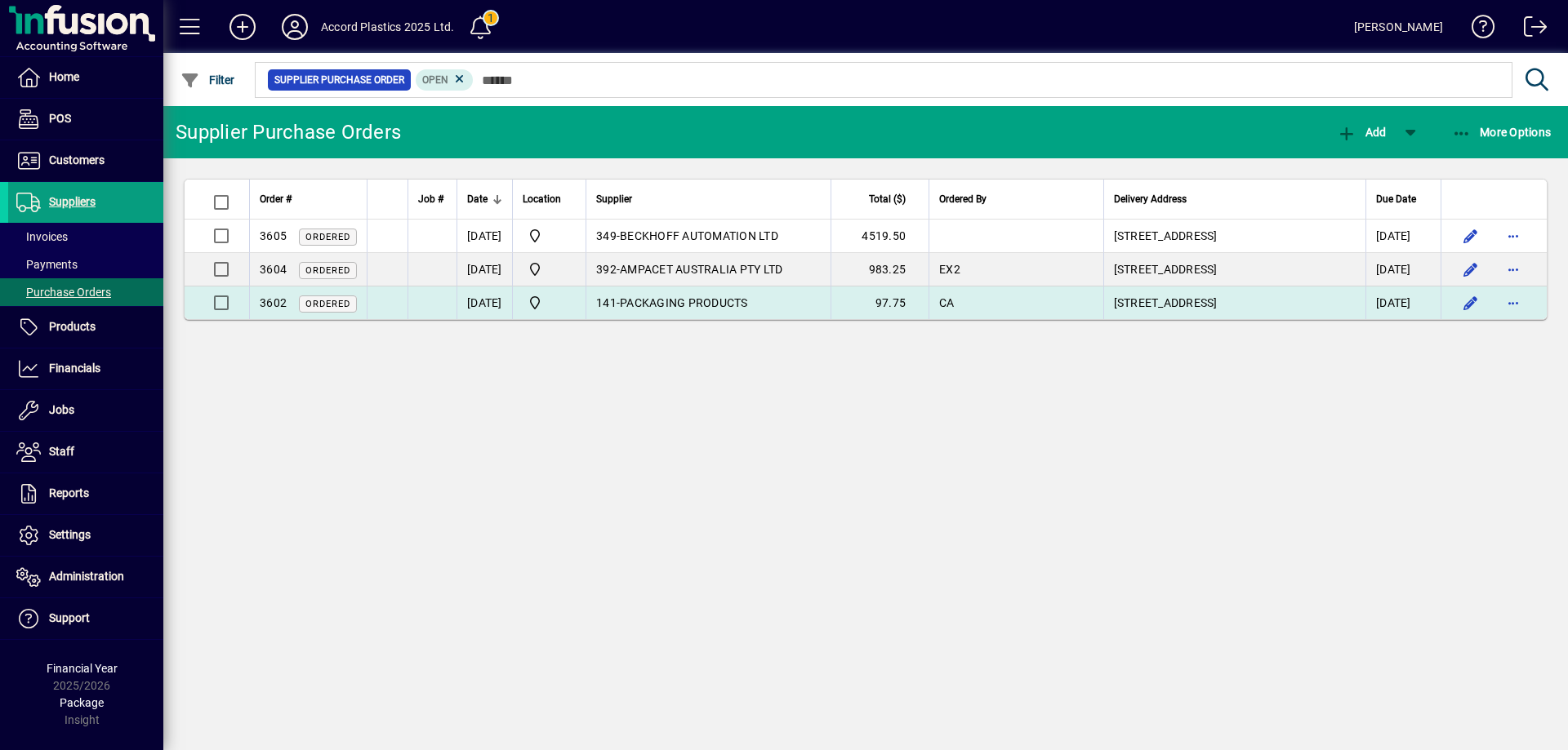
click at [685, 308] on span "PACKAGING PRODUCTS" at bounding box center [684, 303] width 128 height 13
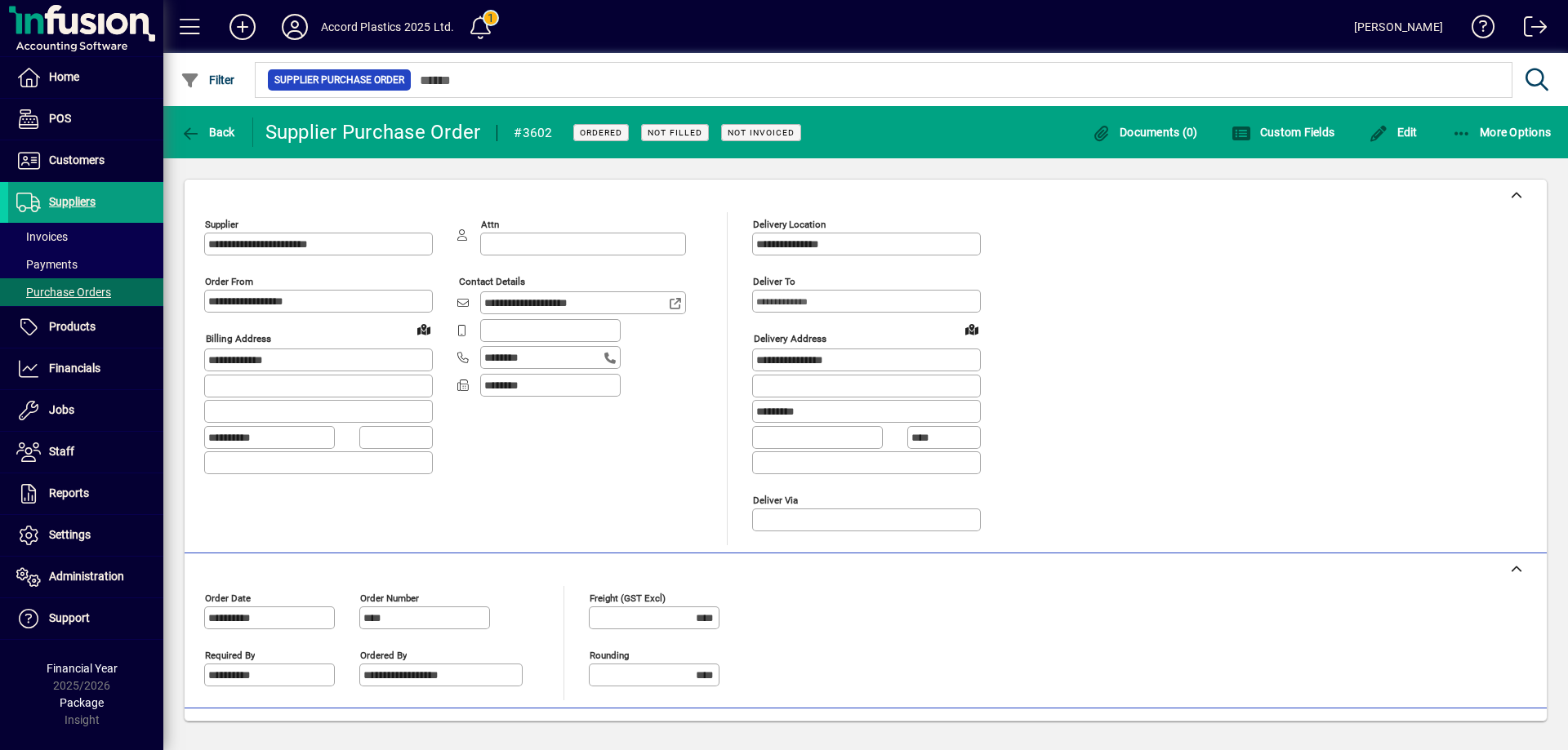
scroll to position [228, 0]
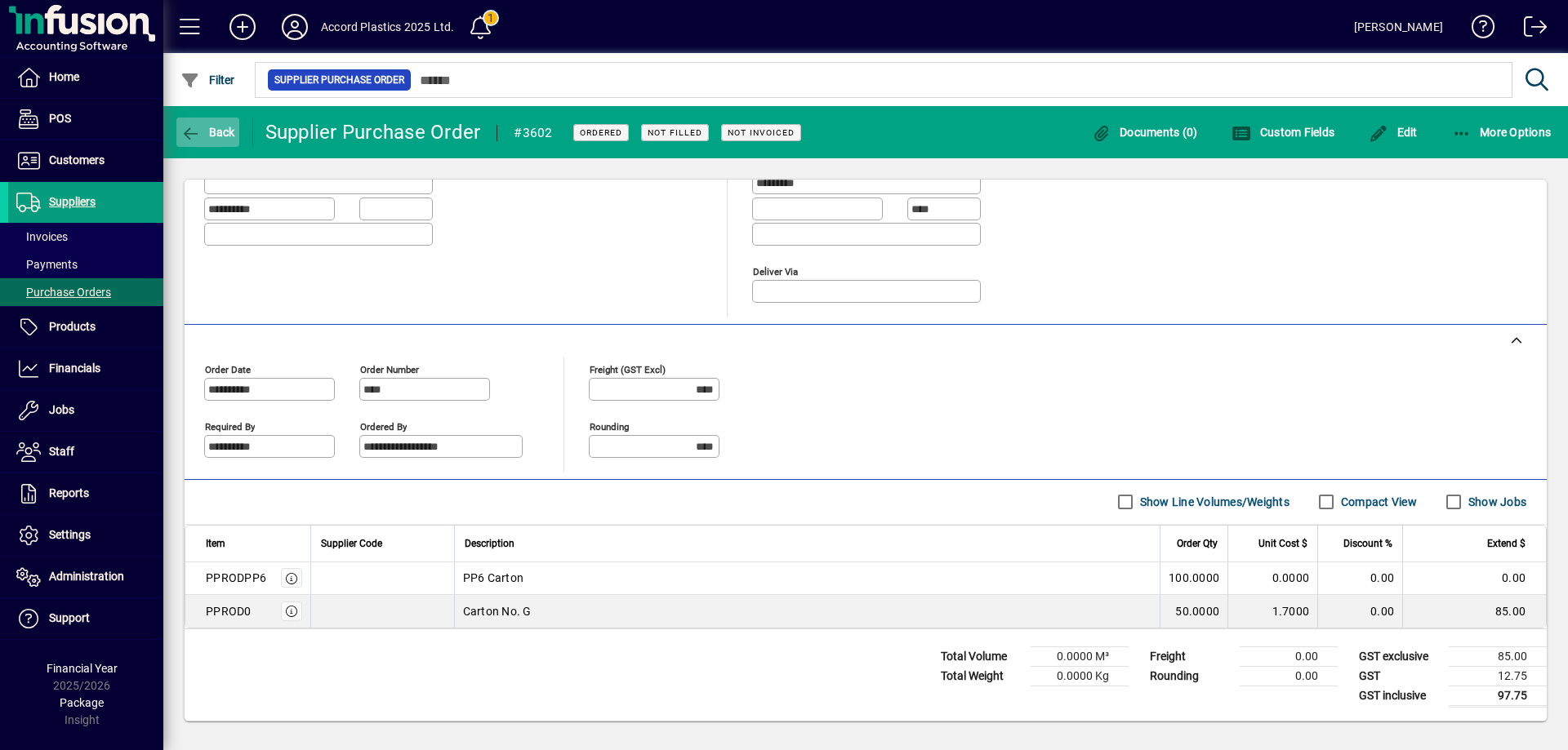
click at [212, 127] on span "Back" at bounding box center [208, 132] width 55 height 13
